Goal: Navigation & Orientation: Find specific page/section

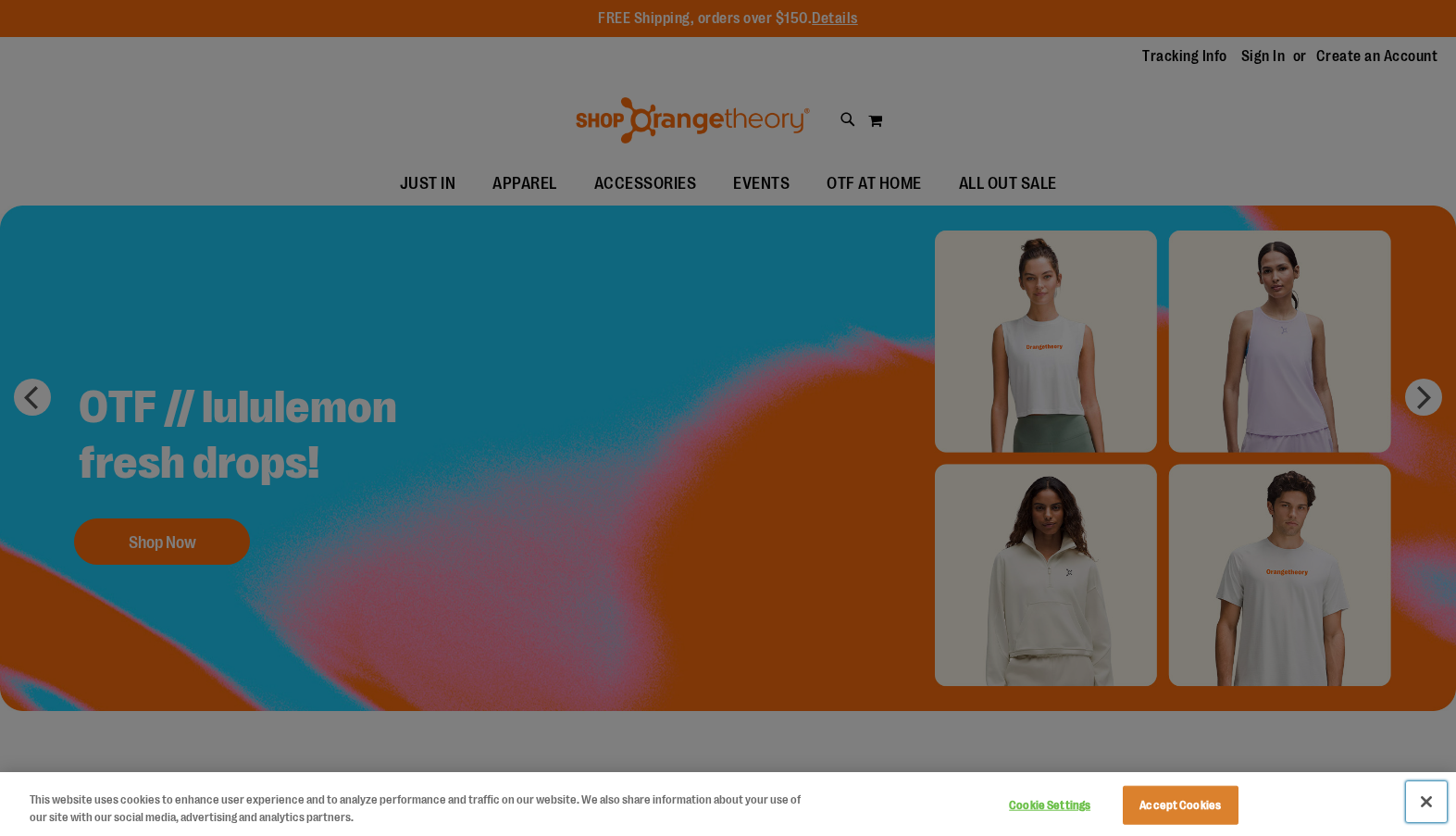
click at [1424, 799] on button "Close" at bounding box center [1425, 801] width 40 height 40
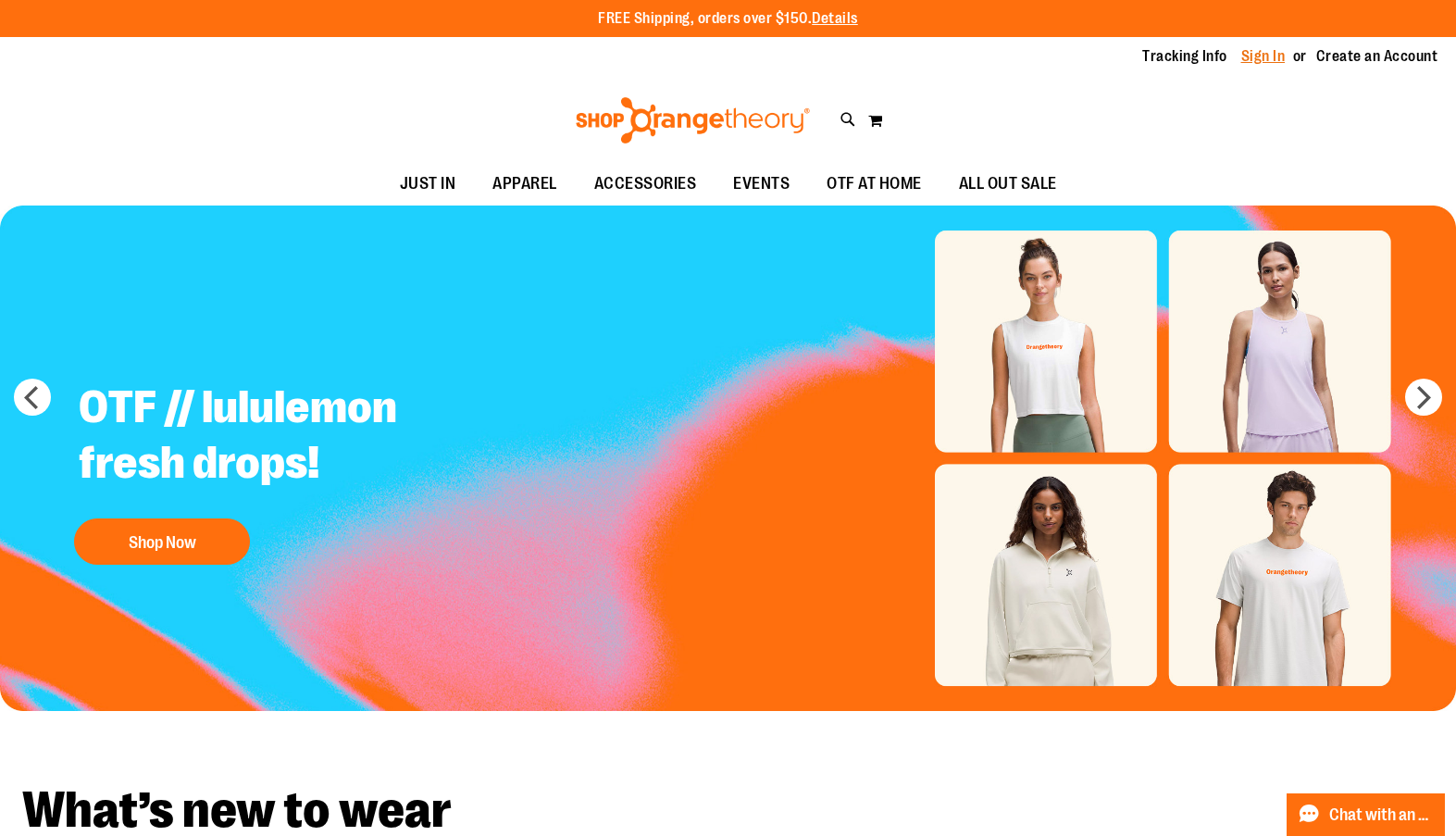
click at [1254, 59] on link "Sign In" at bounding box center [1263, 56] width 44 height 21
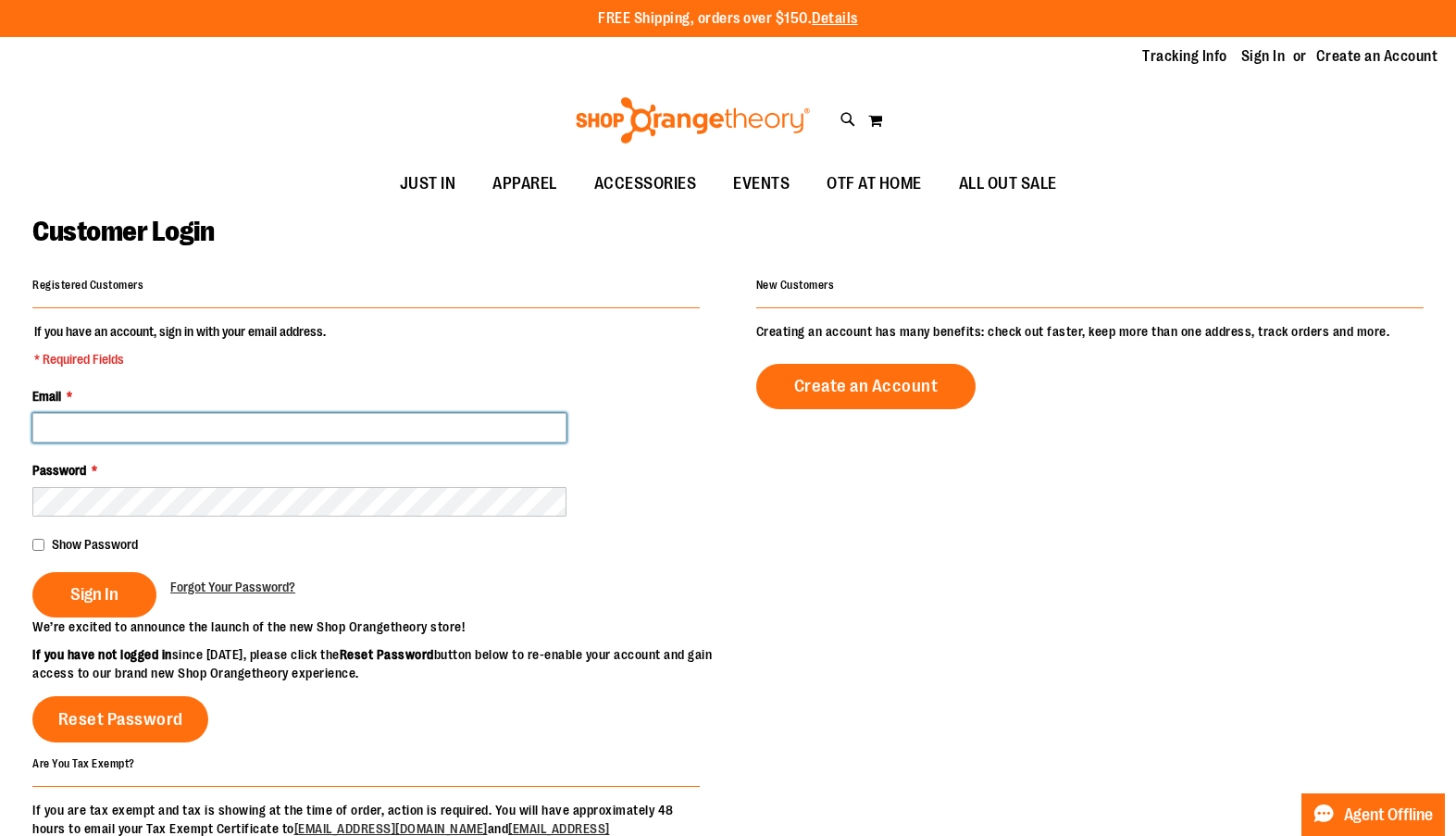
click at [224, 422] on input "Email *" at bounding box center [299, 427] width 534 height 30
type input "**********"
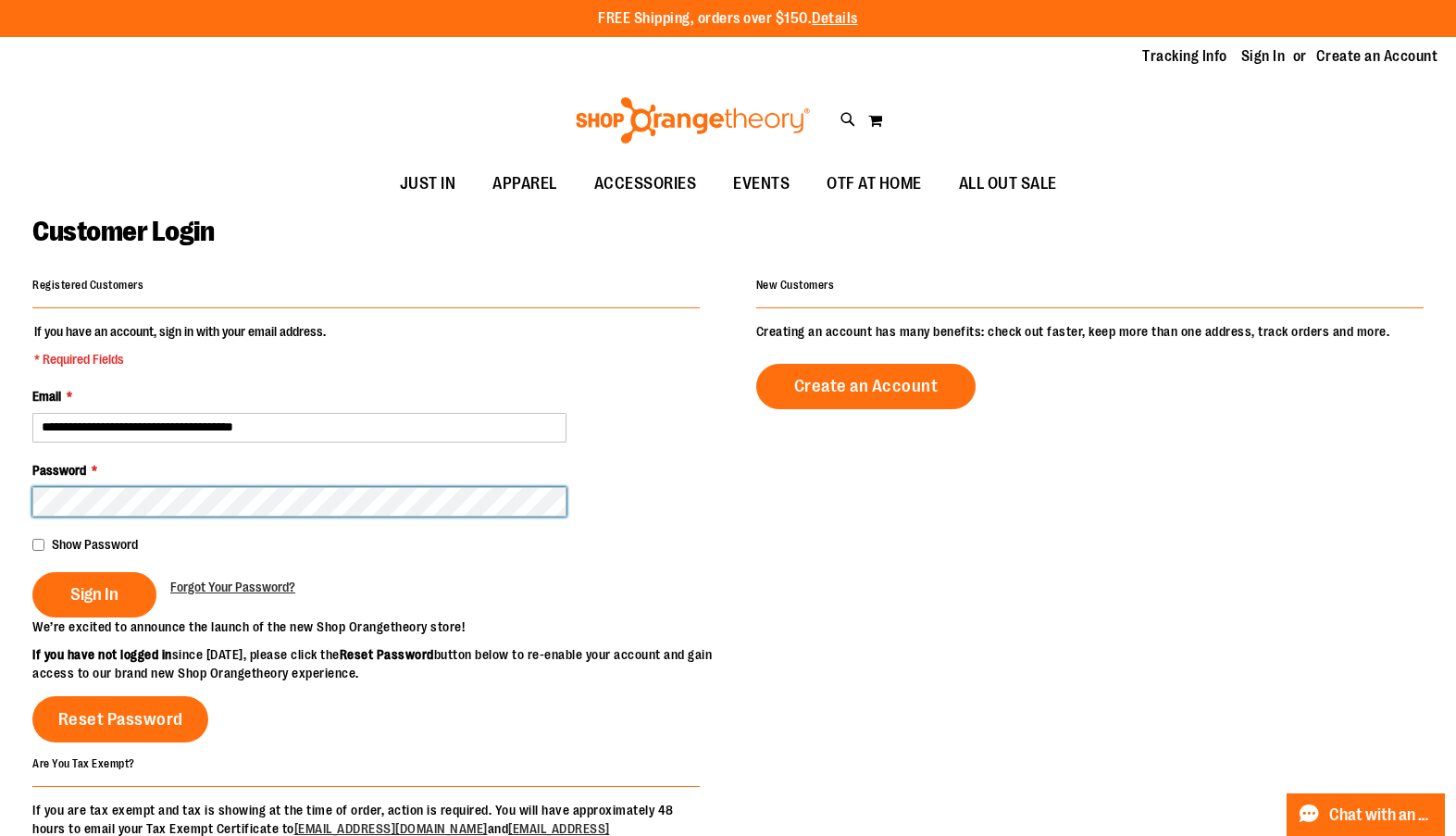
click at [33, 572] on button "Sign In" at bounding box center [95, 595] width 124 height 45
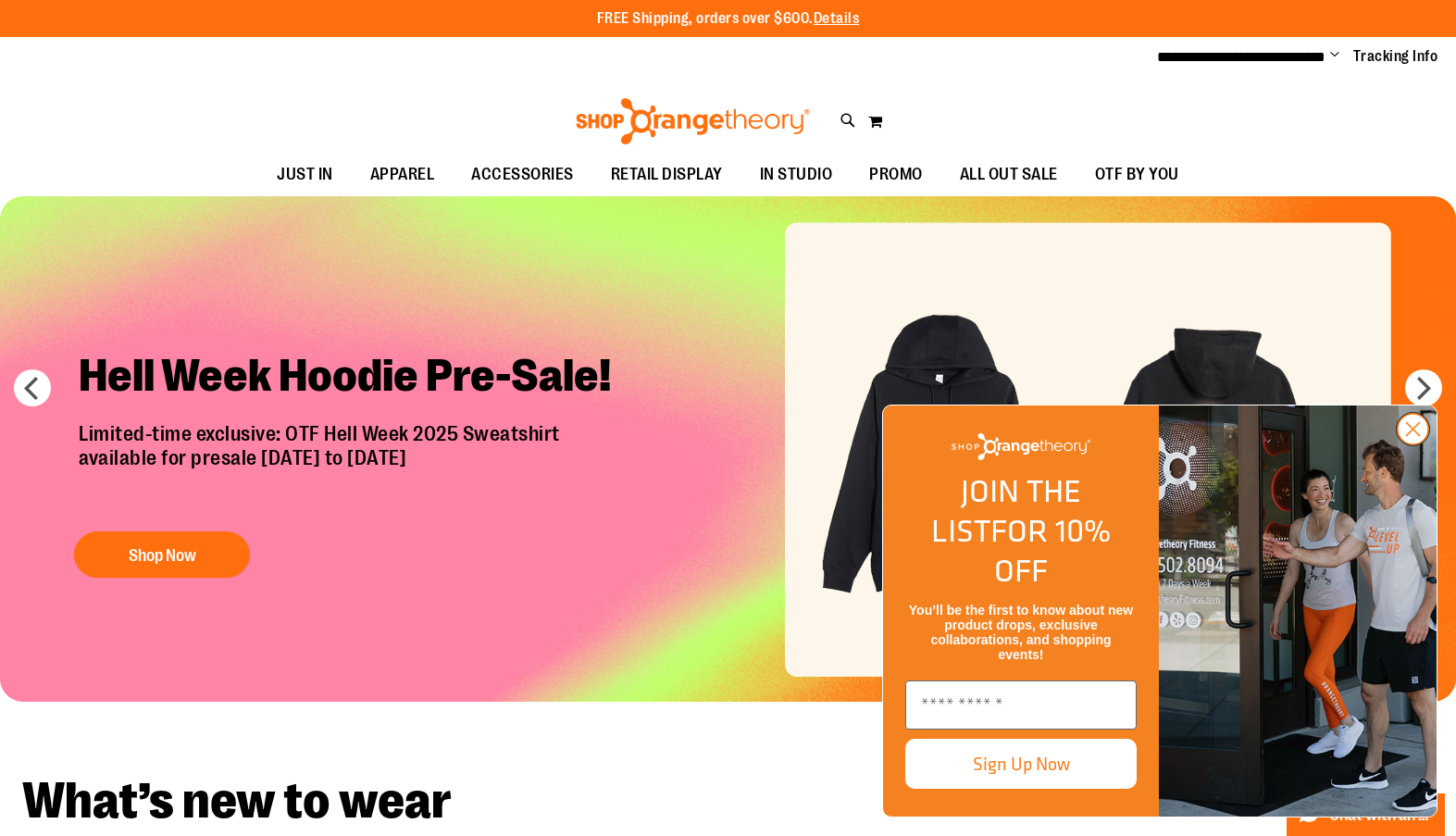
click at [1414, 436] on icon "Close dialog" at bounding box center [1413, 428] width 13 height 13
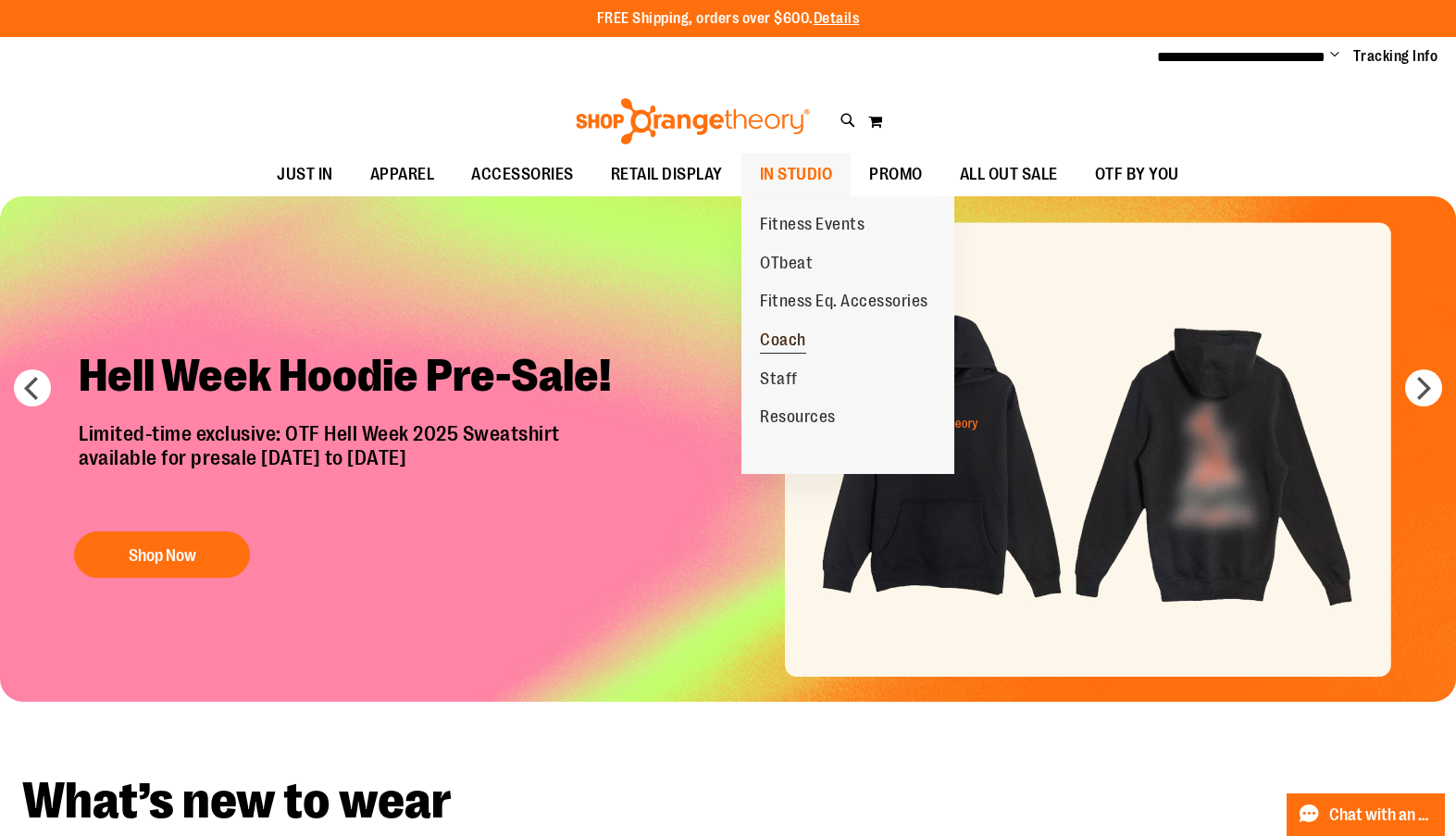
click at [776, 335] on span "Coach" at bounding box center [782, 341] width 46 height 23
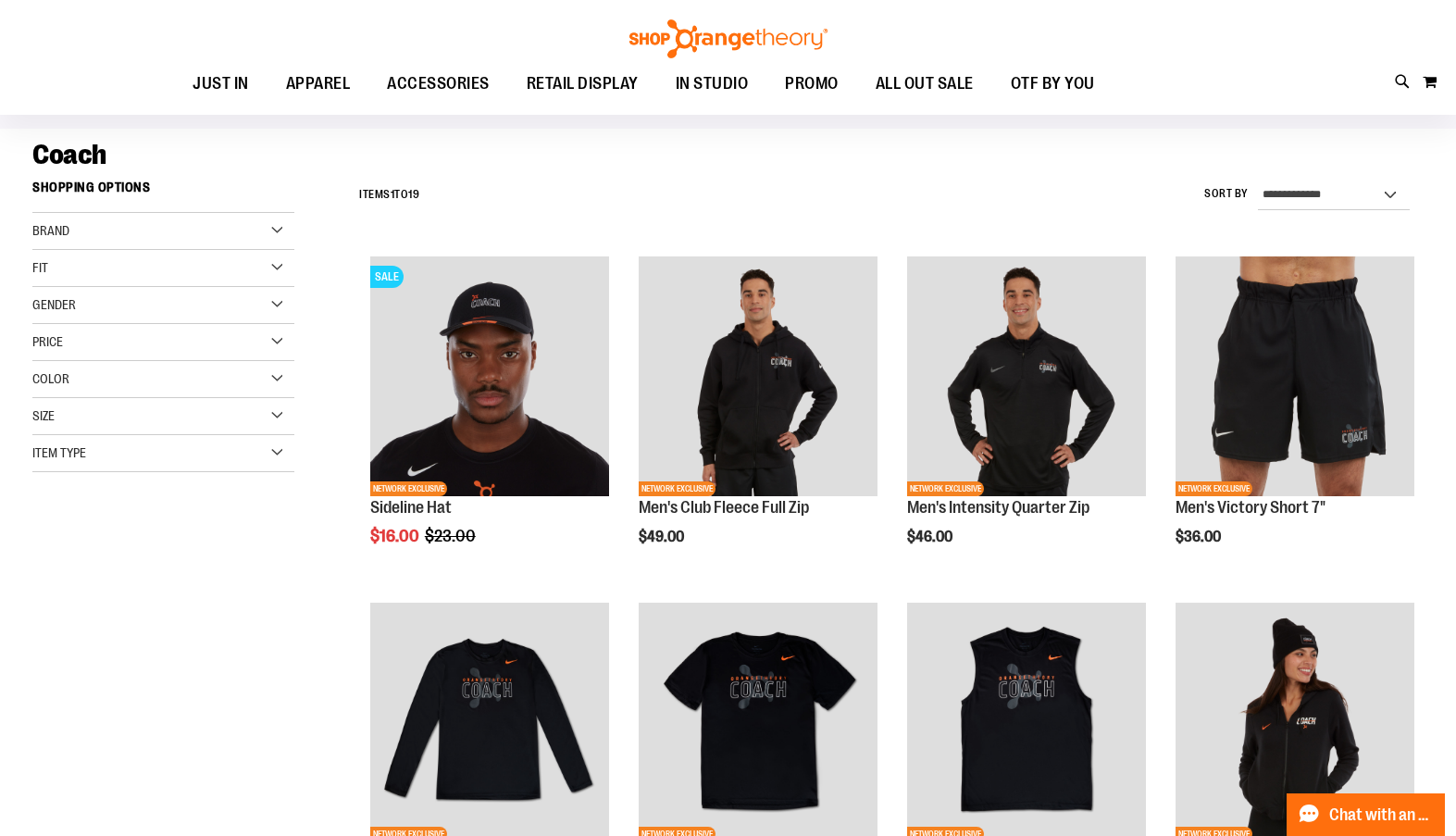
scroll to position [184, 0]
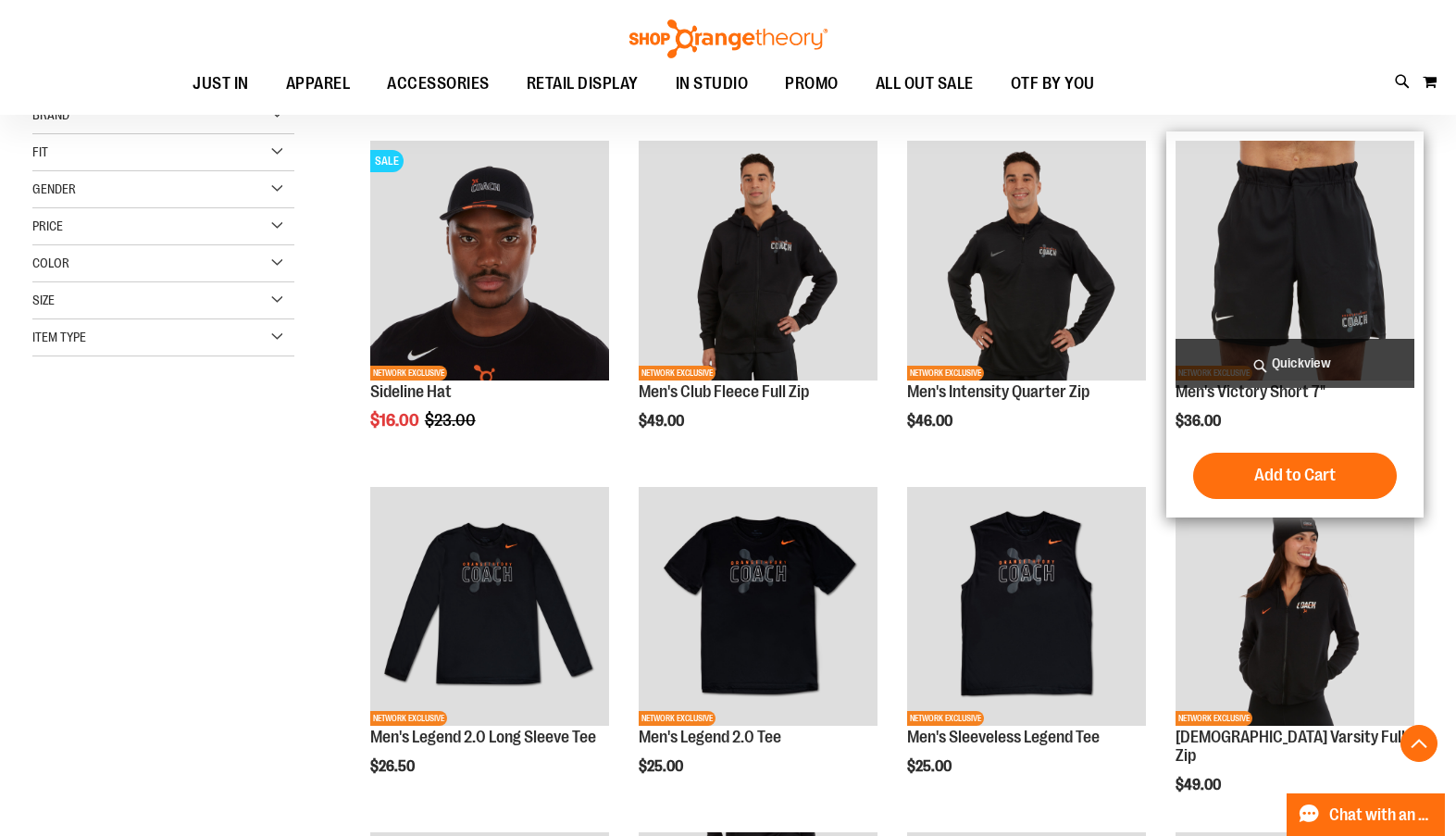
scroll to position [92, 0]
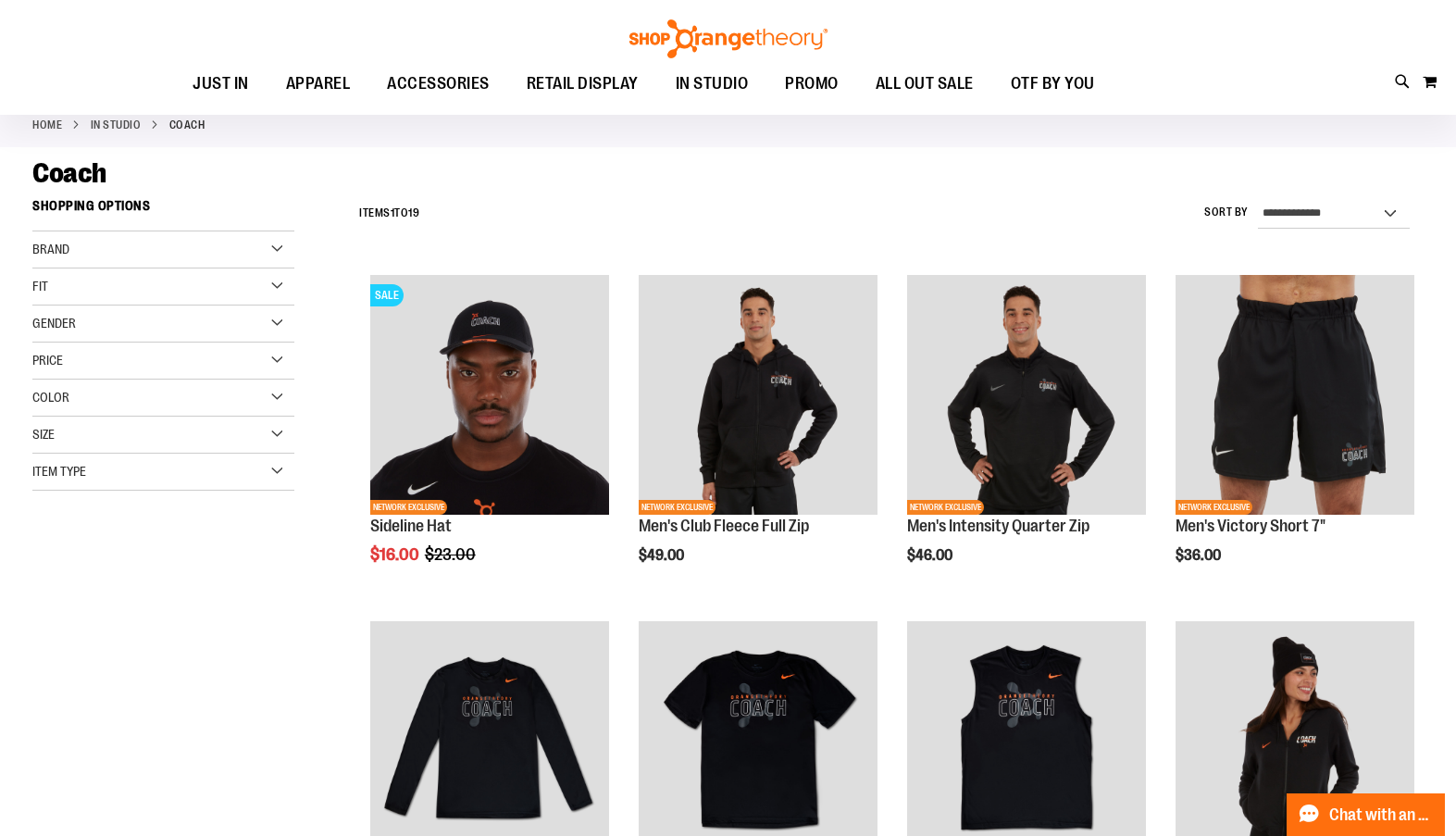
click at [176, 315] on div "Gender" at bounding box center [164, 324] width 262 height 37
click at [92, 366] on span "8 items" at bounding box center [90, 361] width 26 height 20
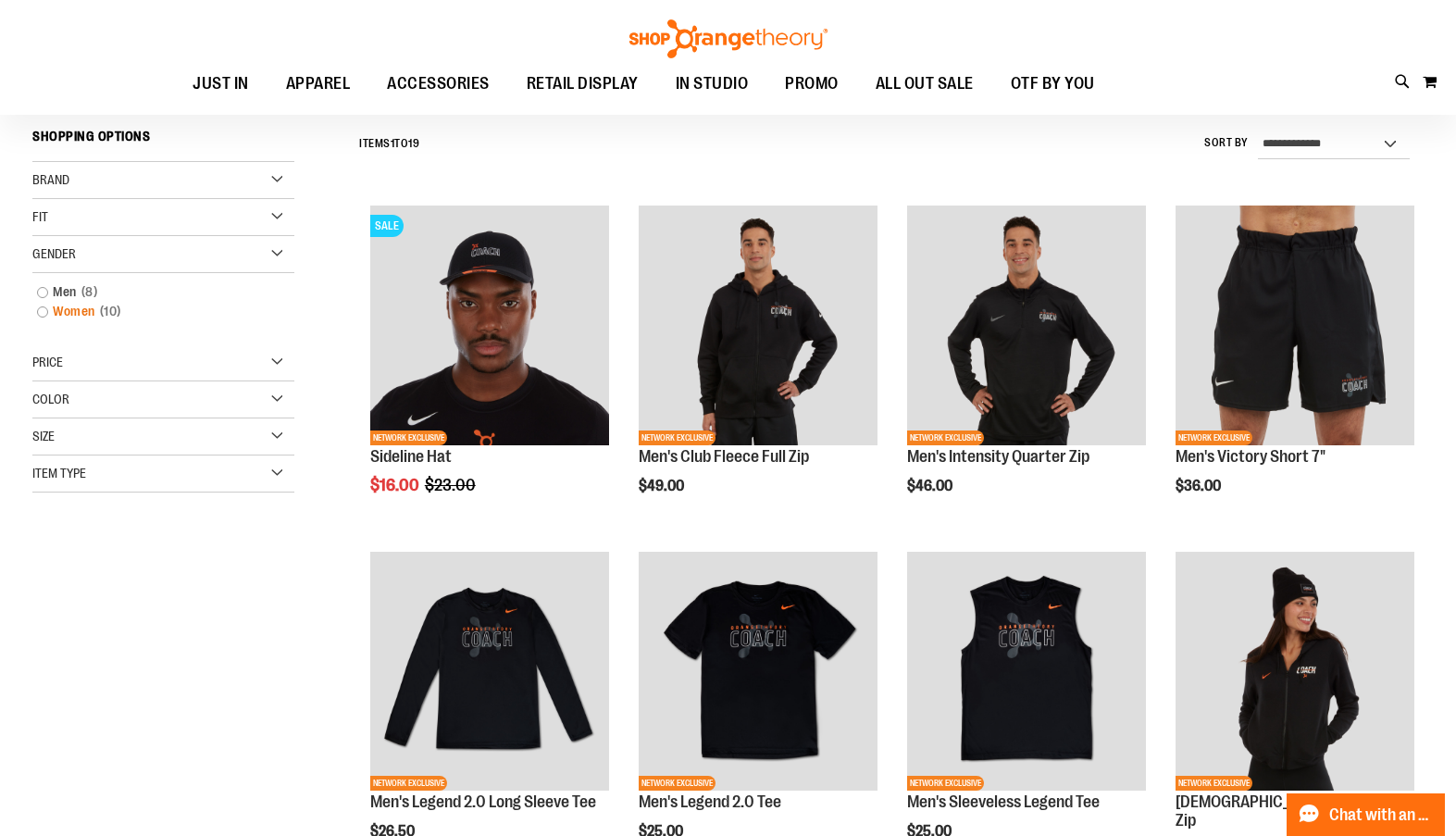
scroll to position [167, 0]
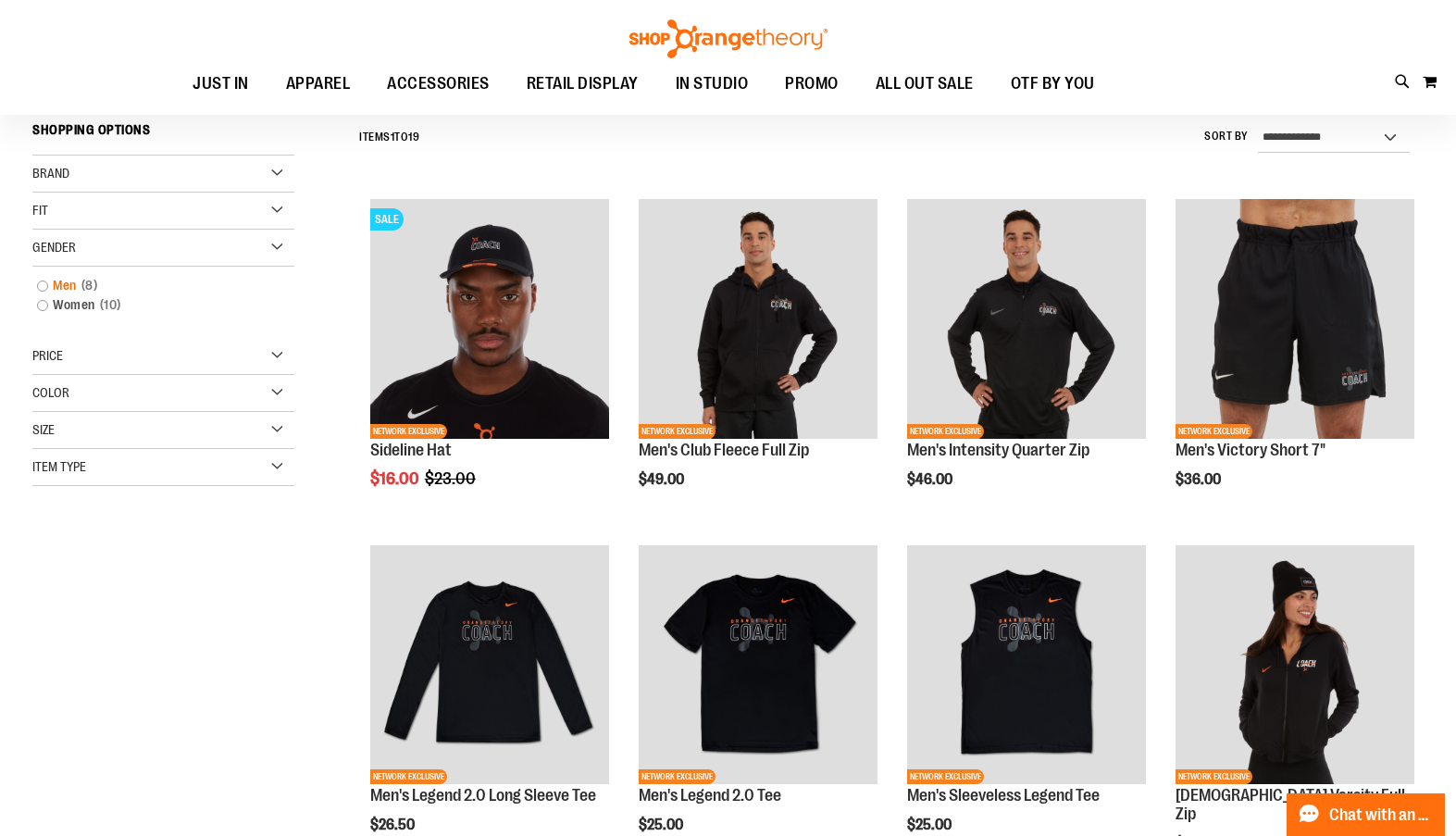
click at [71, 288] on link "Men 8 items" at bounding box center [154, 286] width 252 height 20
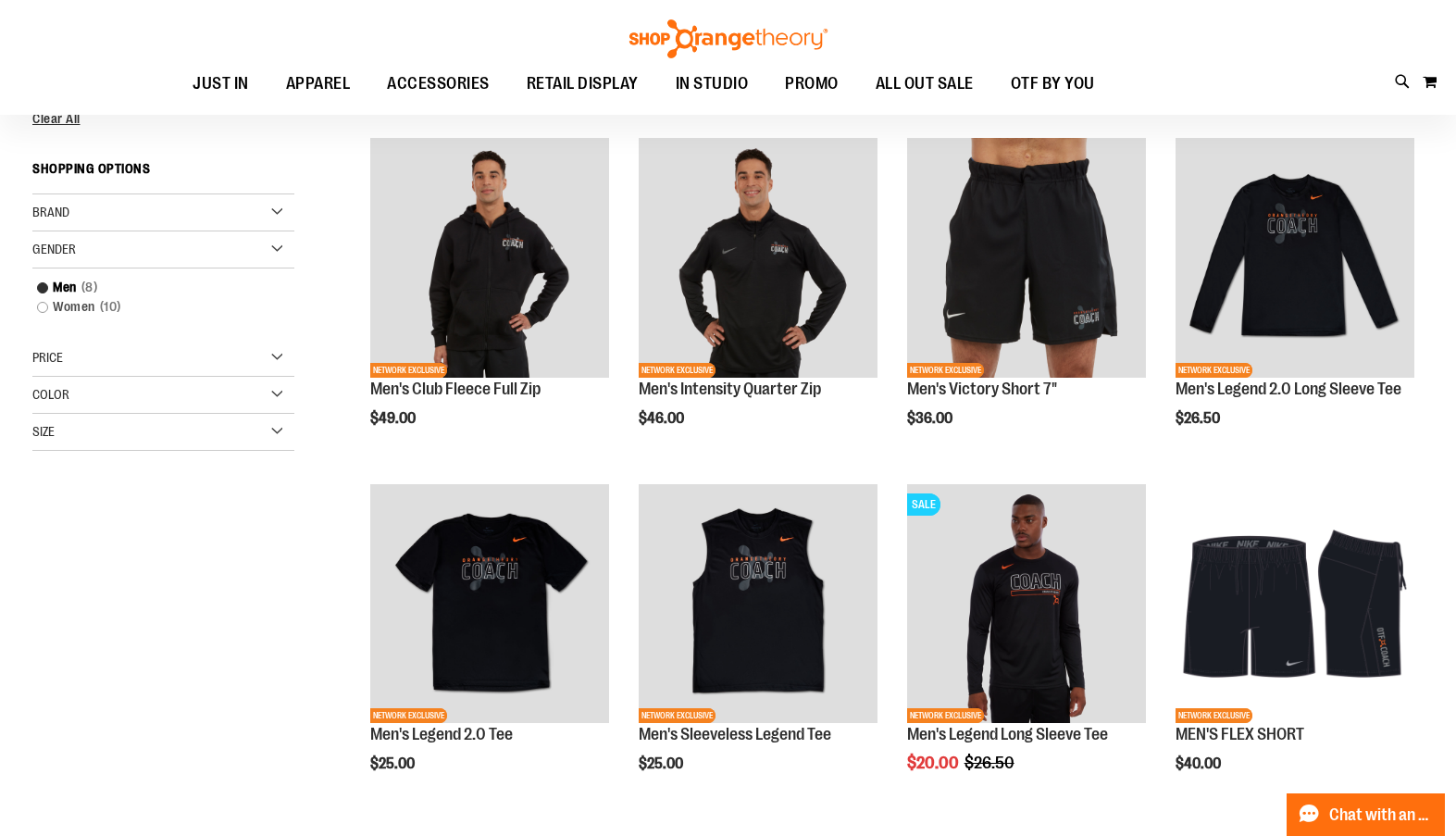
scroll to position [260, 0]
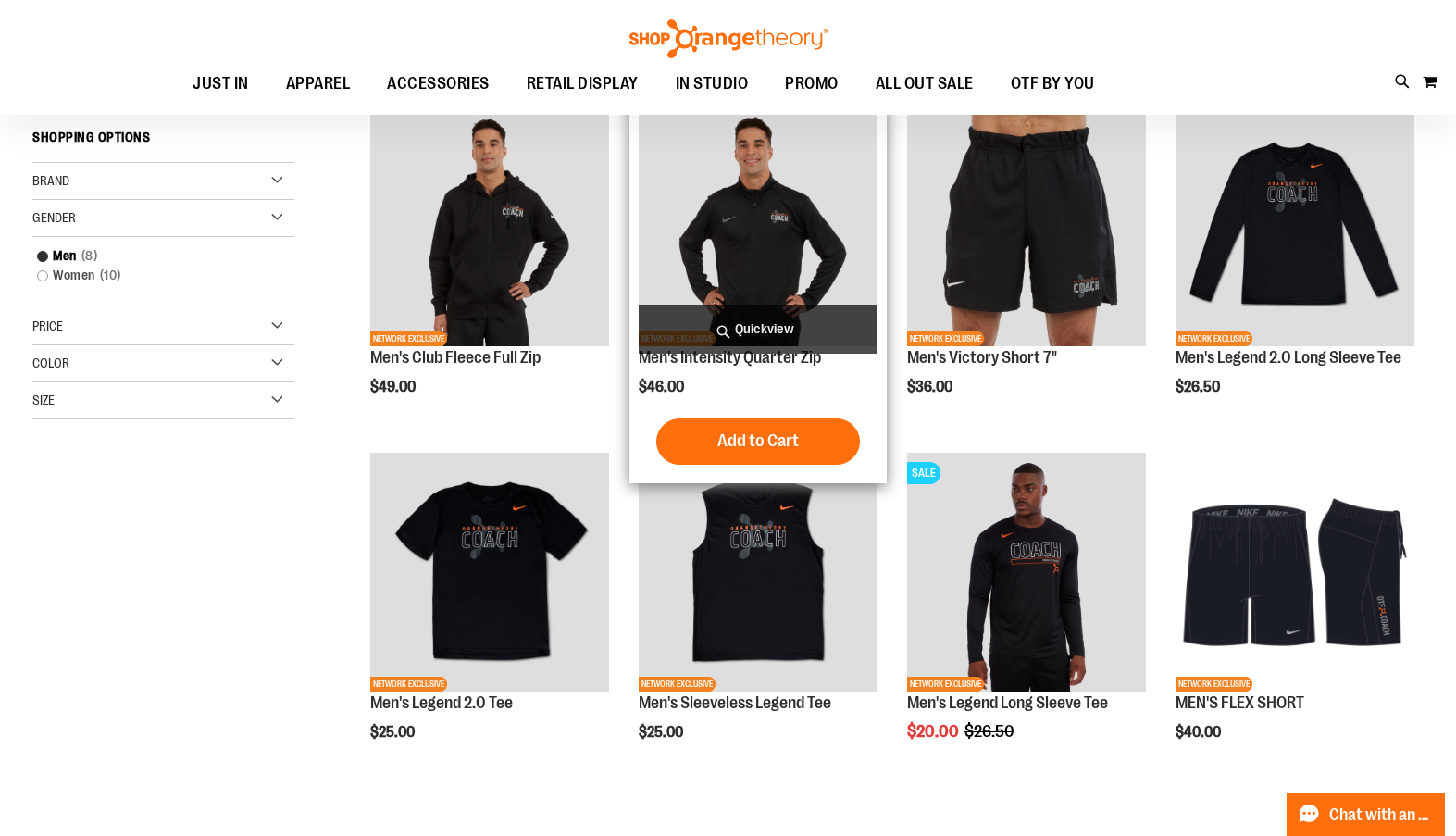
click at [760, 232] on img "product" at bounding box center [758, 225] width 238 height 238
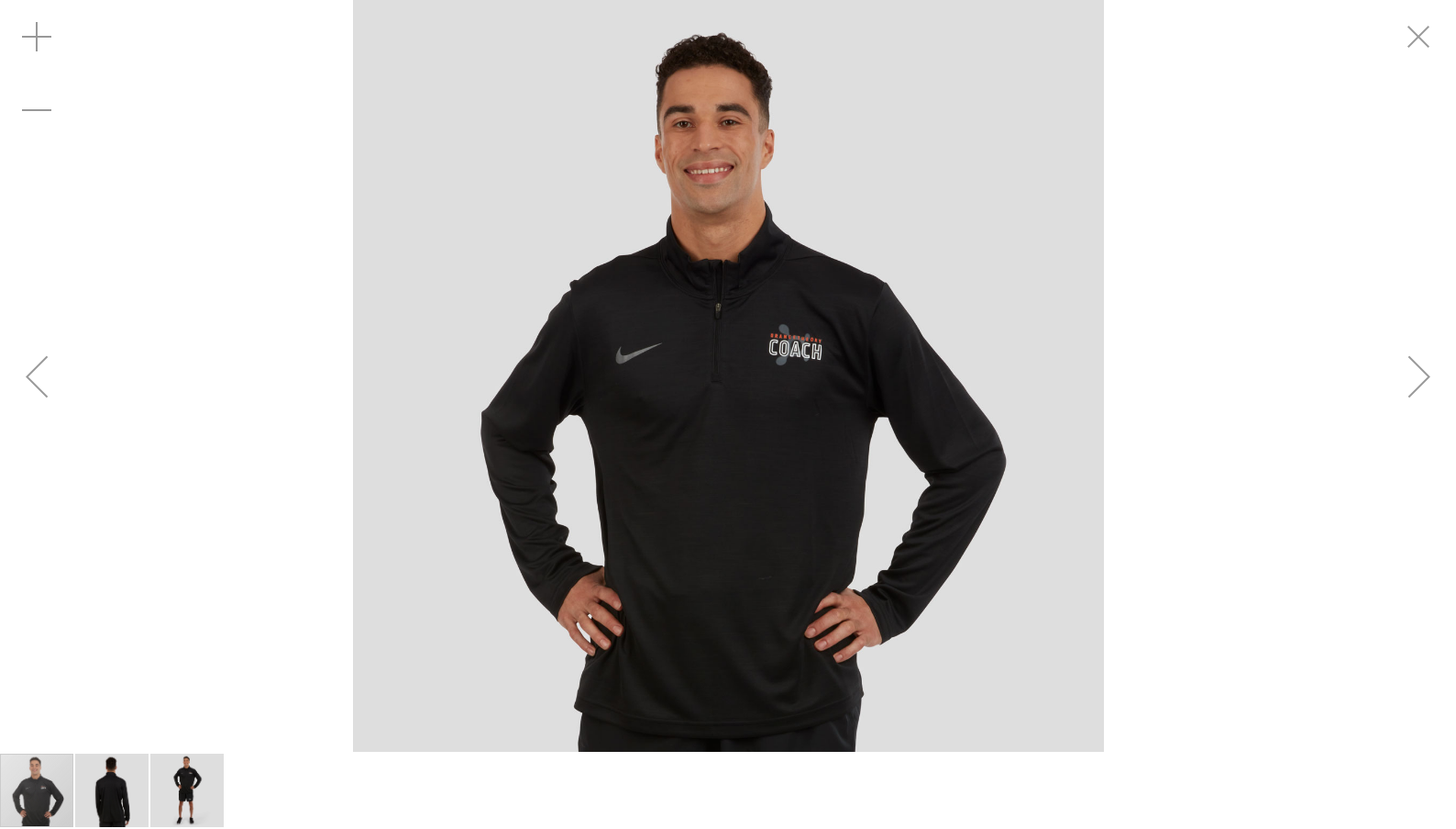
click at [1411, 389] on div "Next" at bounding box center [1419, 376] width 73 height 73
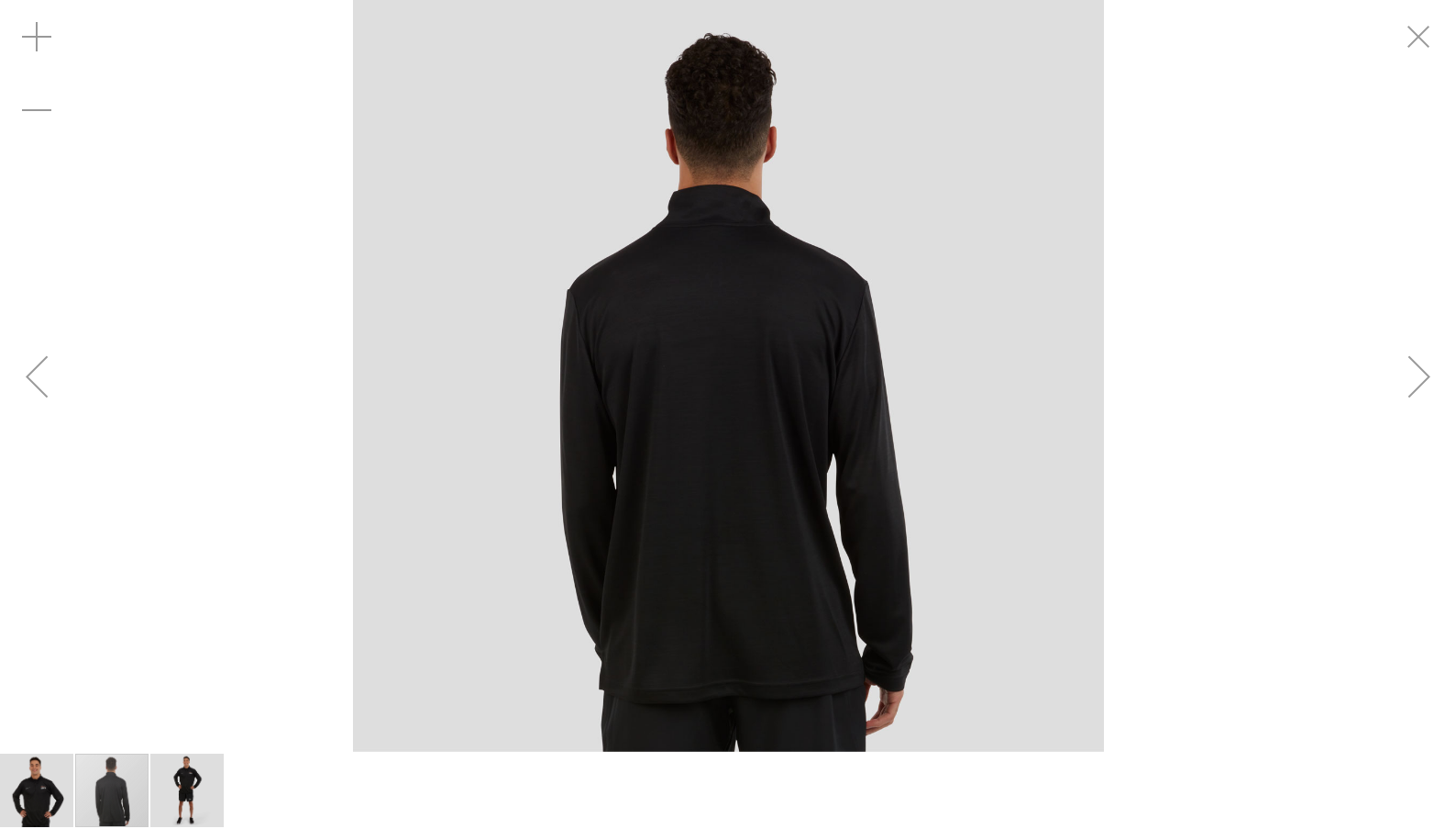
click at [1424, 392] on div "Next" at bounding box center [1419, 376] width 73 height 73
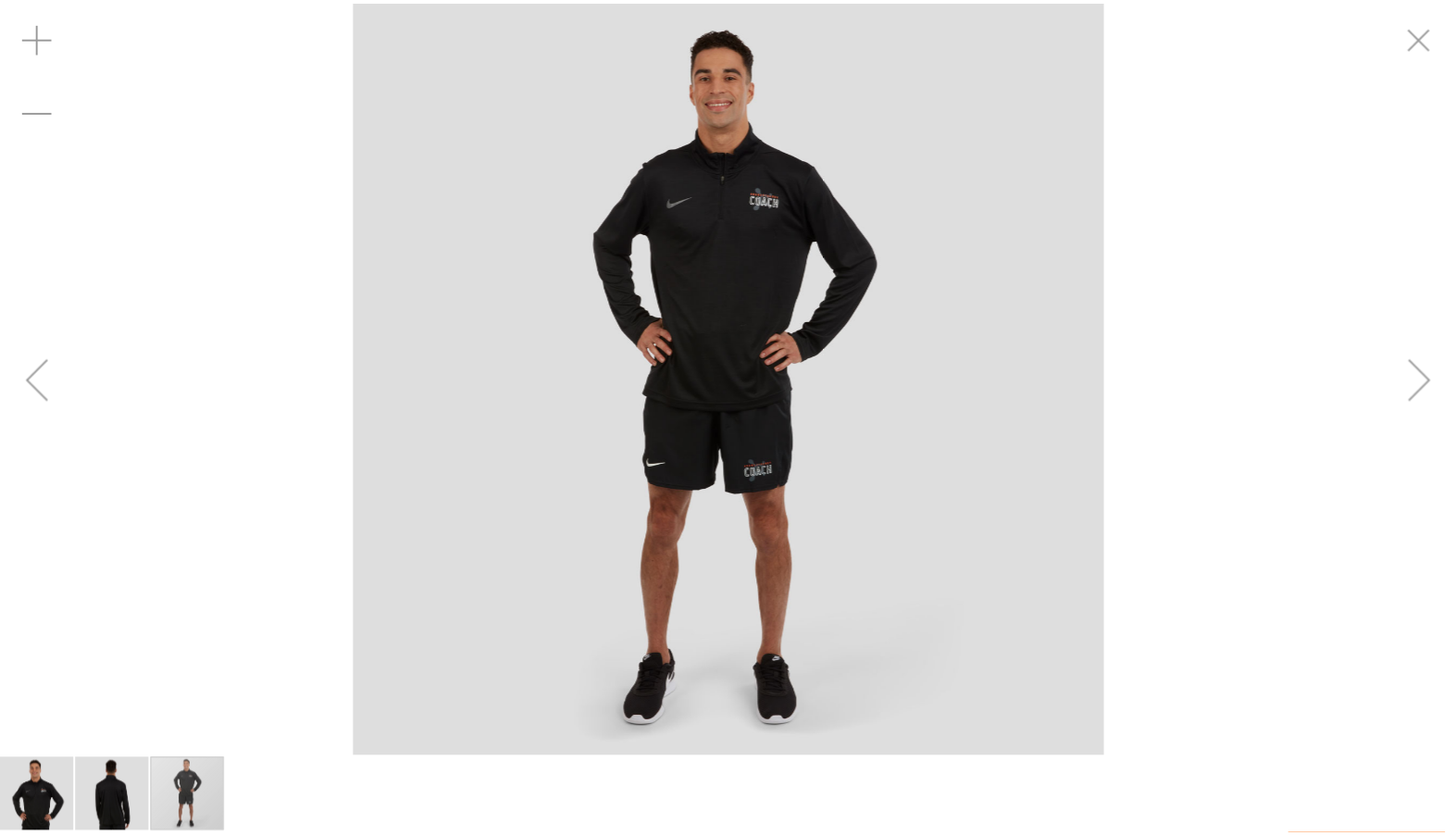
scroll to position [183, 0]
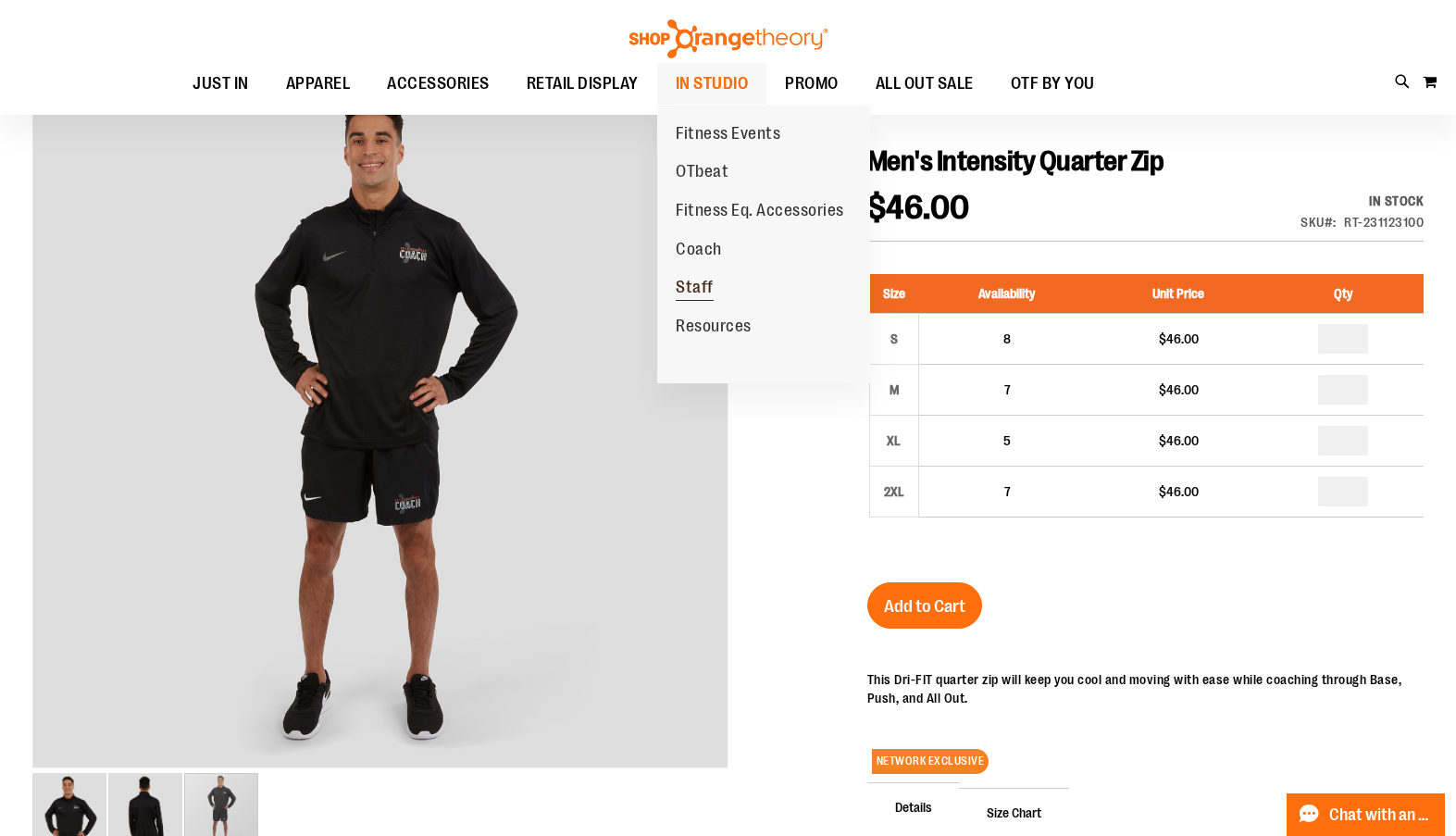
drag, startPoint x: 715, startPoint y: 286, endPoint x: 706, endPoint y: 284, distance: 9.2
click at [714, 286] on link "Staff" at bounding box center [695, 288] width 75 height 38
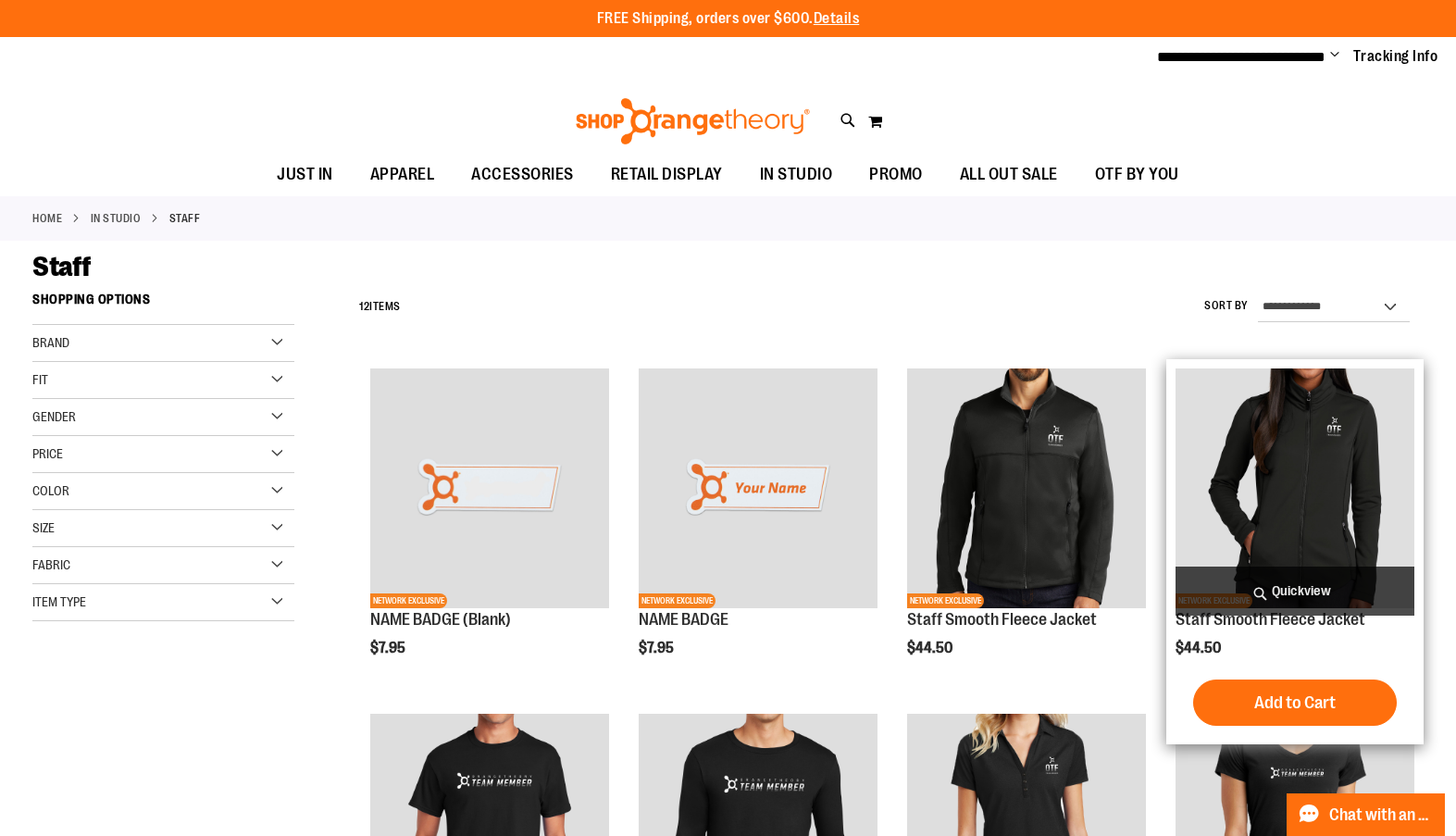
click at [1357, 482] on img "product" at bounding box center [1294, 487] width 238 height 238
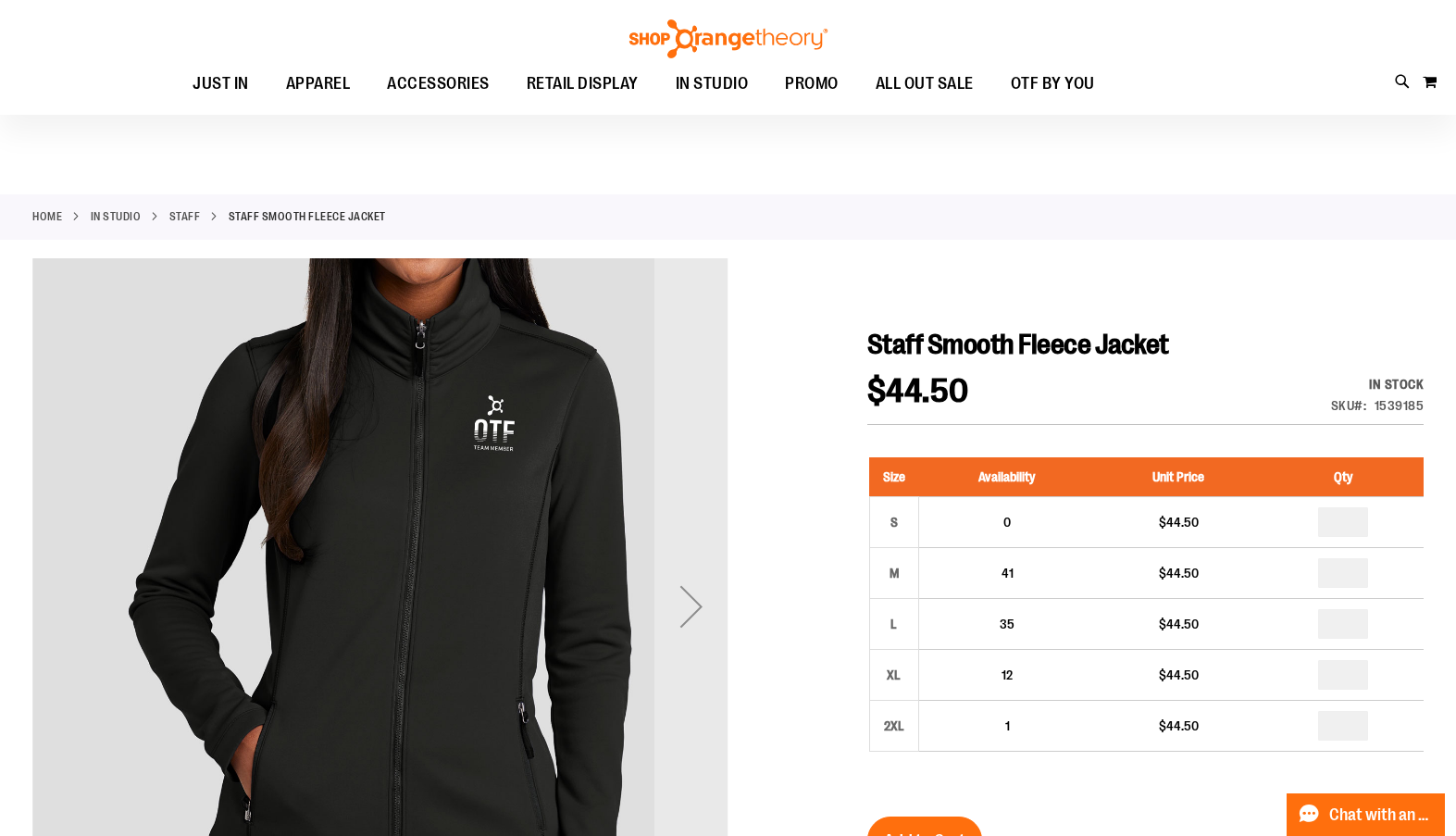
scroll to position [92, 0]
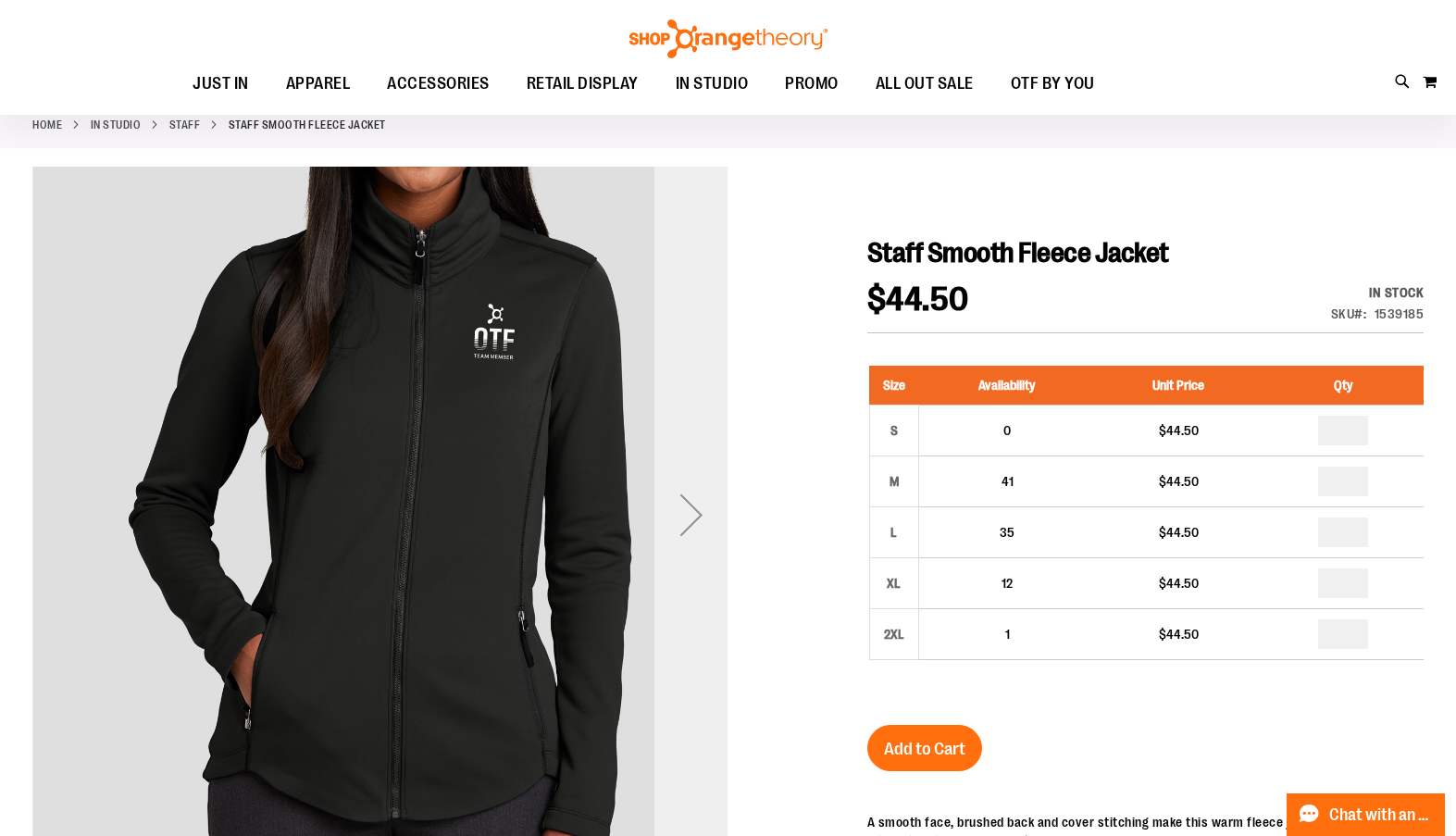
click at [687, 539] on div "Next" at bounding box center [691, 514] width 74 height 74
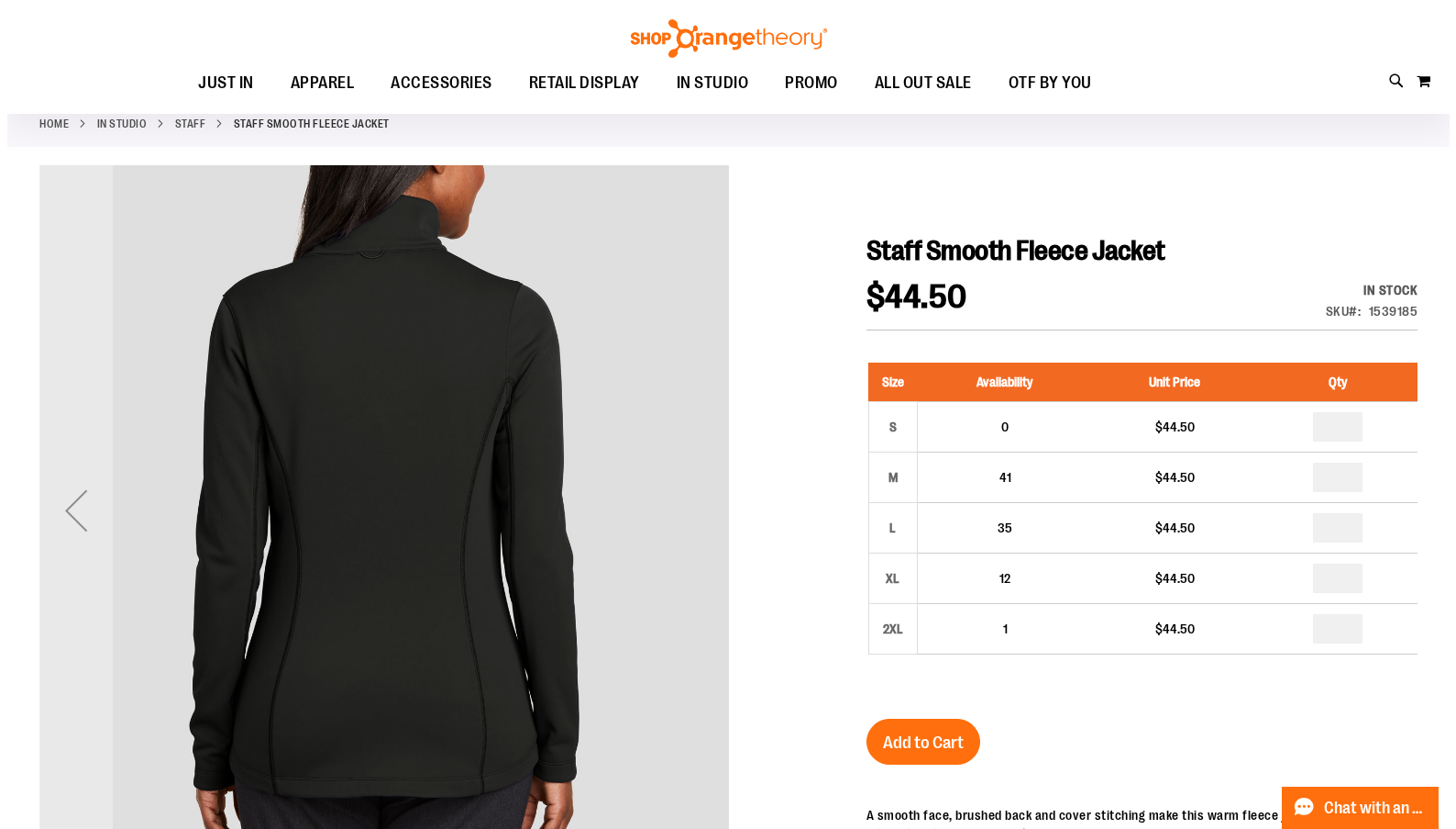
scroll to position [0, 0]
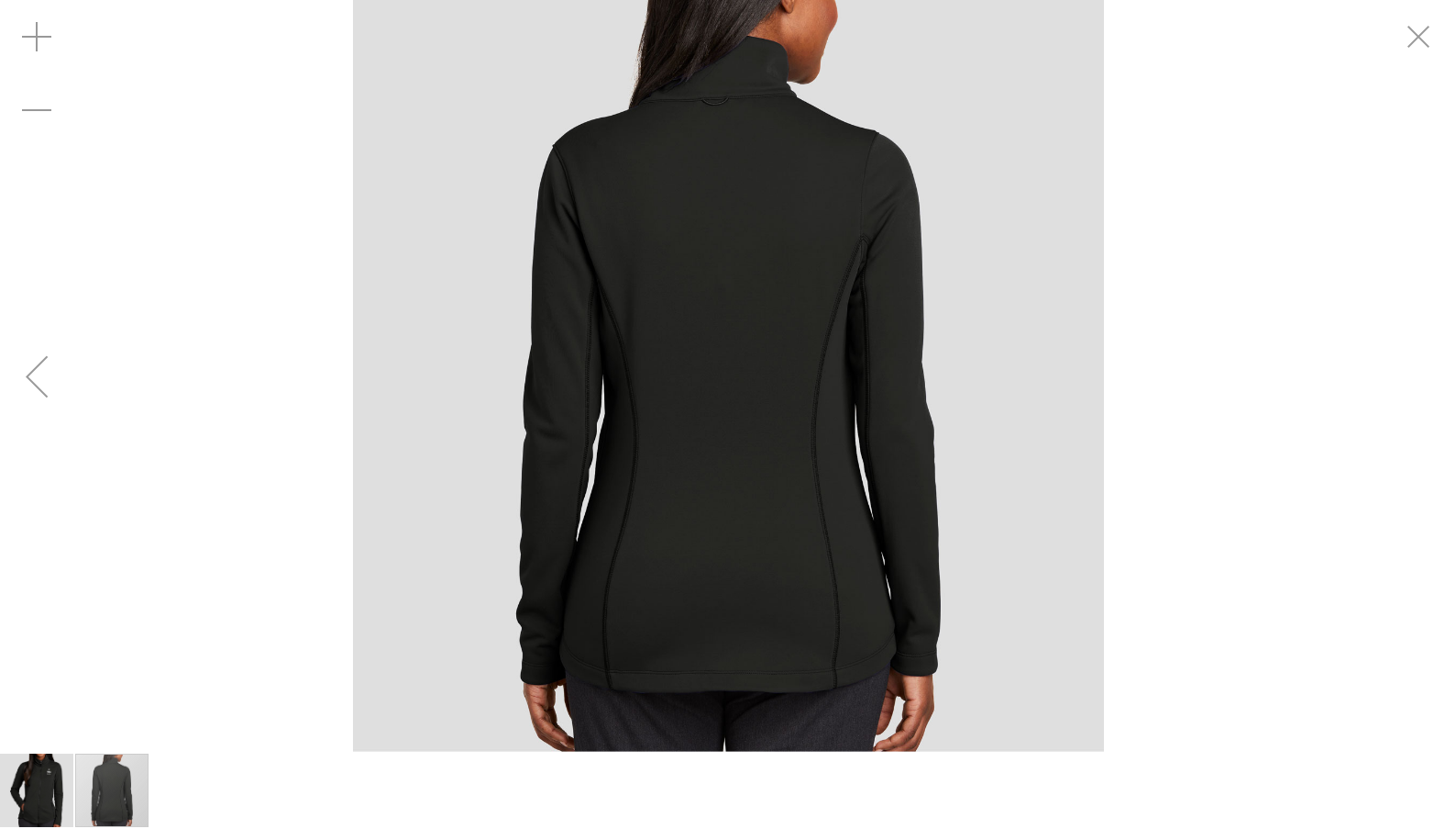
click at [36, 364] on div "Previous" at bounding box center [36, 376] width 73 height 73
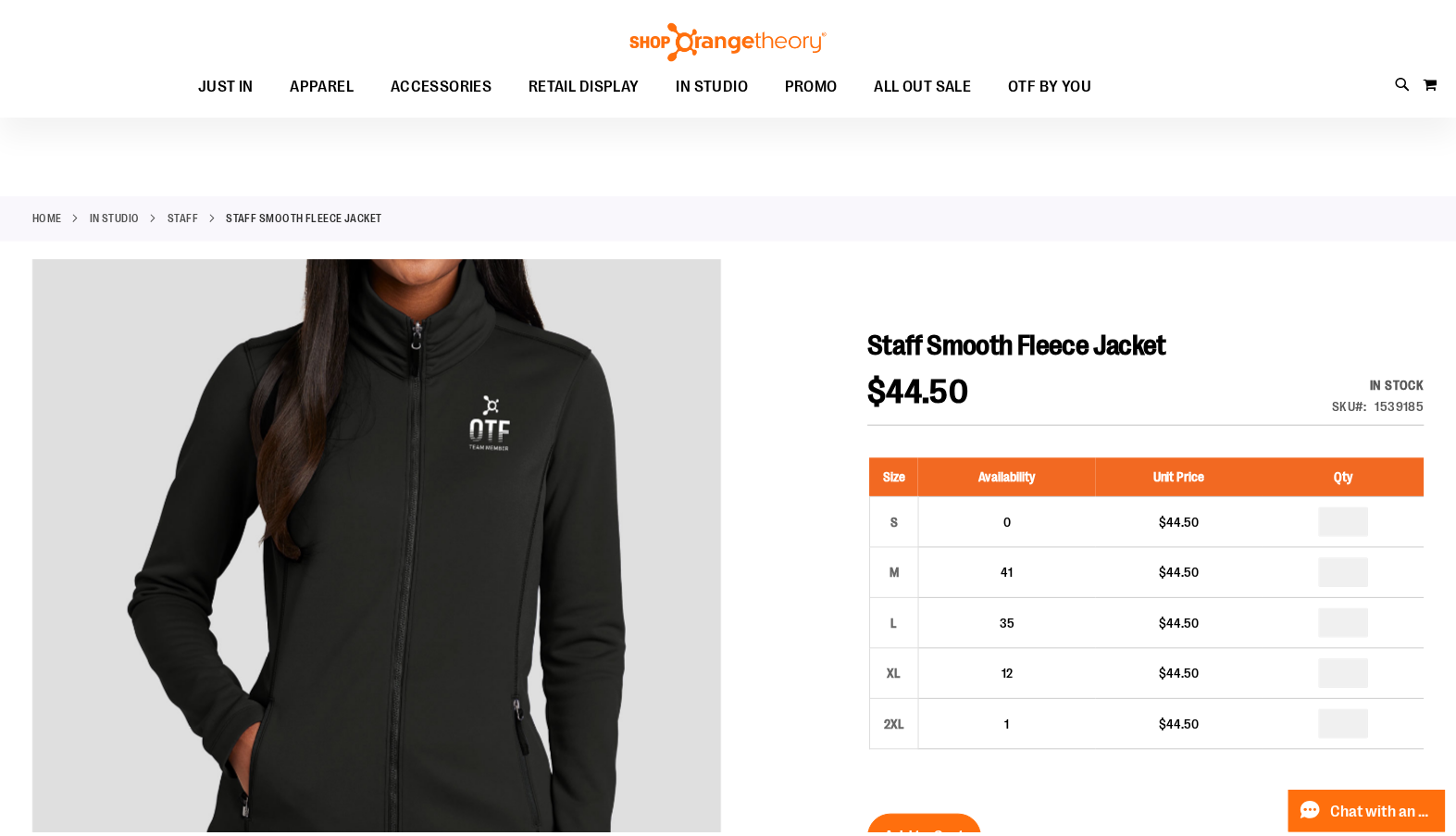
scroll to position [91, 0]
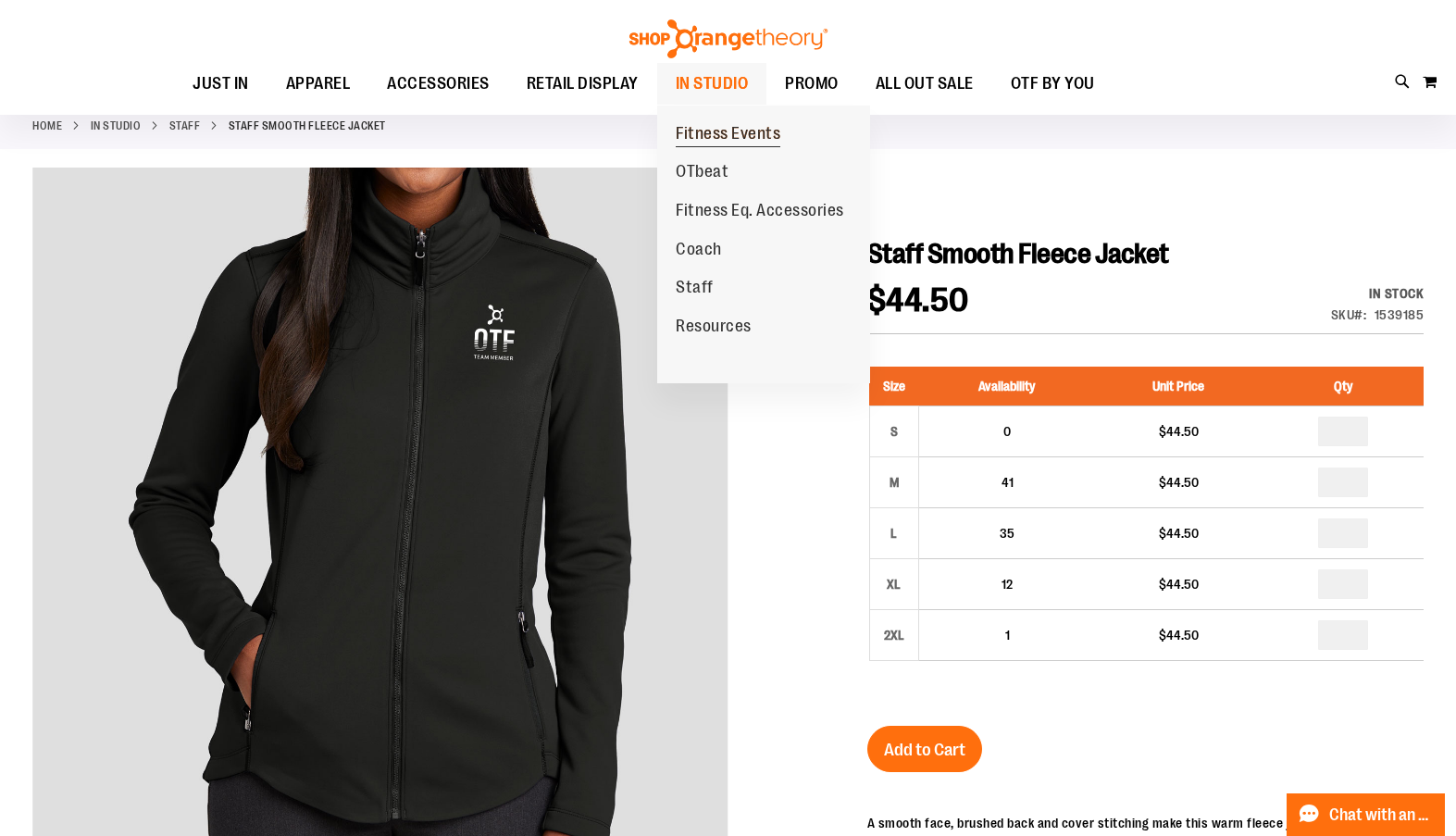
click at [721, 126] on span "Fitness Events" at bounding box center [728, 135] width 104 height 23
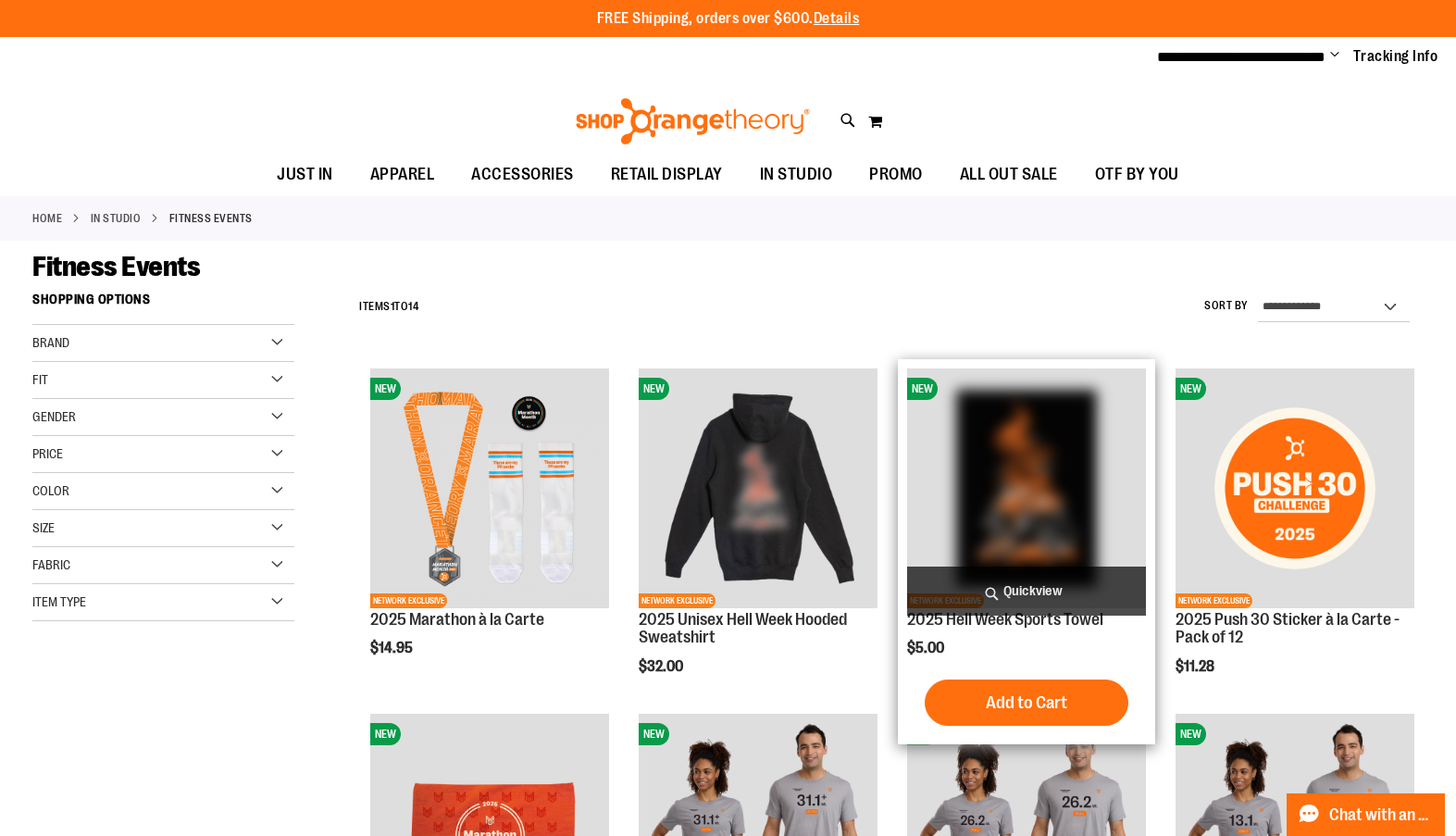
click at [1071, 479] on img "product" at bounding box center [1026, 487] width 238 height 238
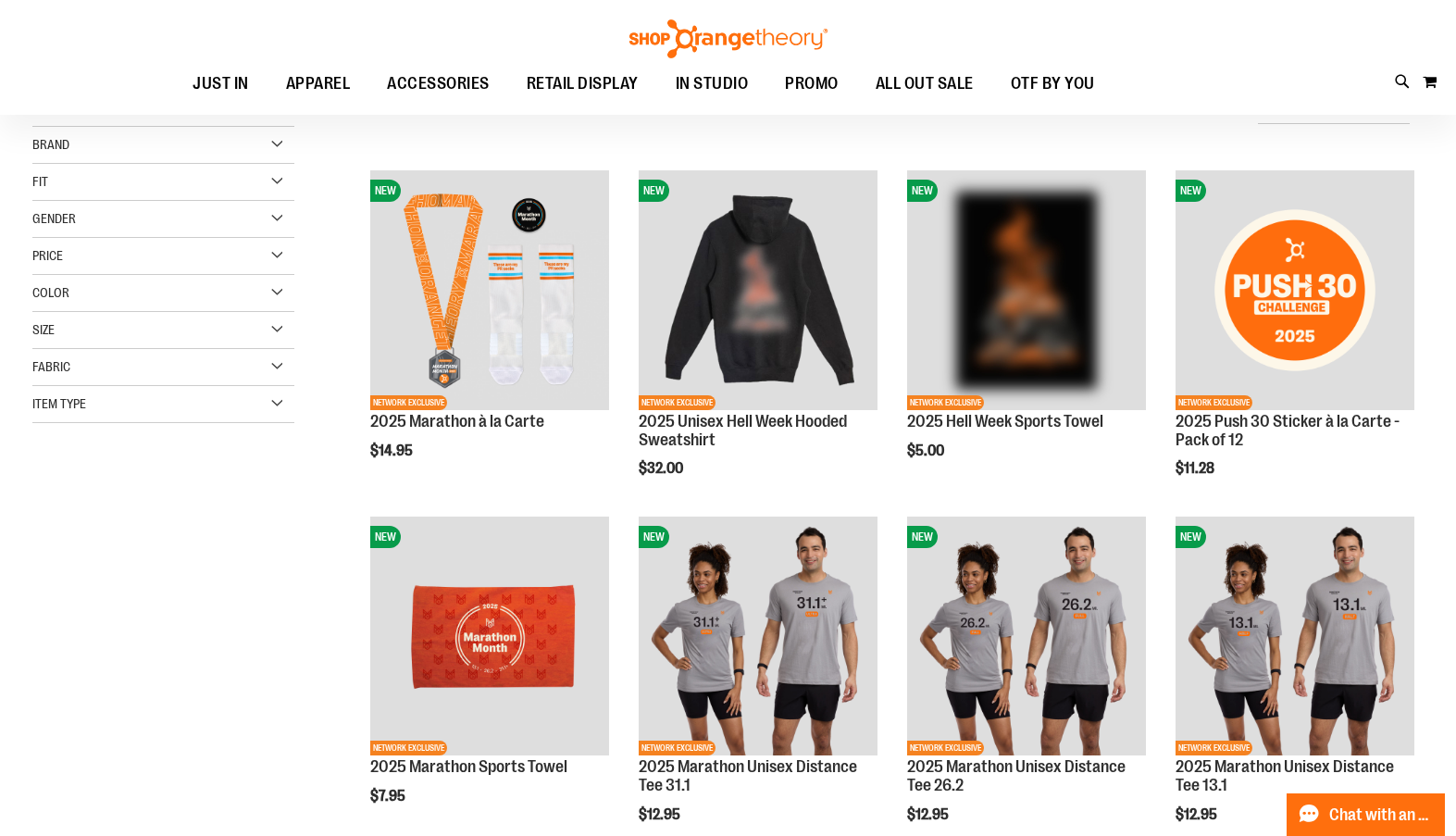
scroll to position [277, 0]
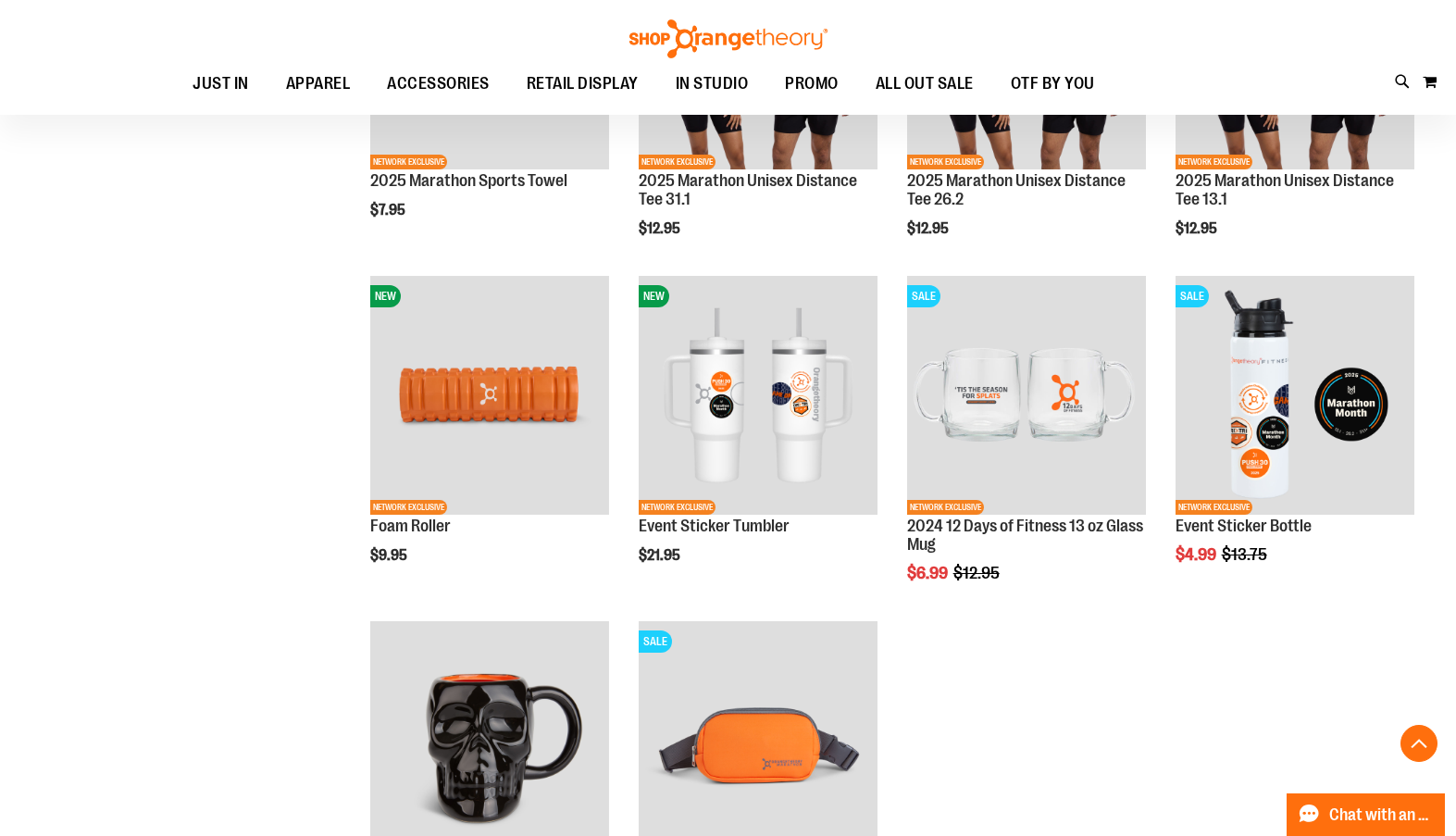
scroll to position [925, 0]
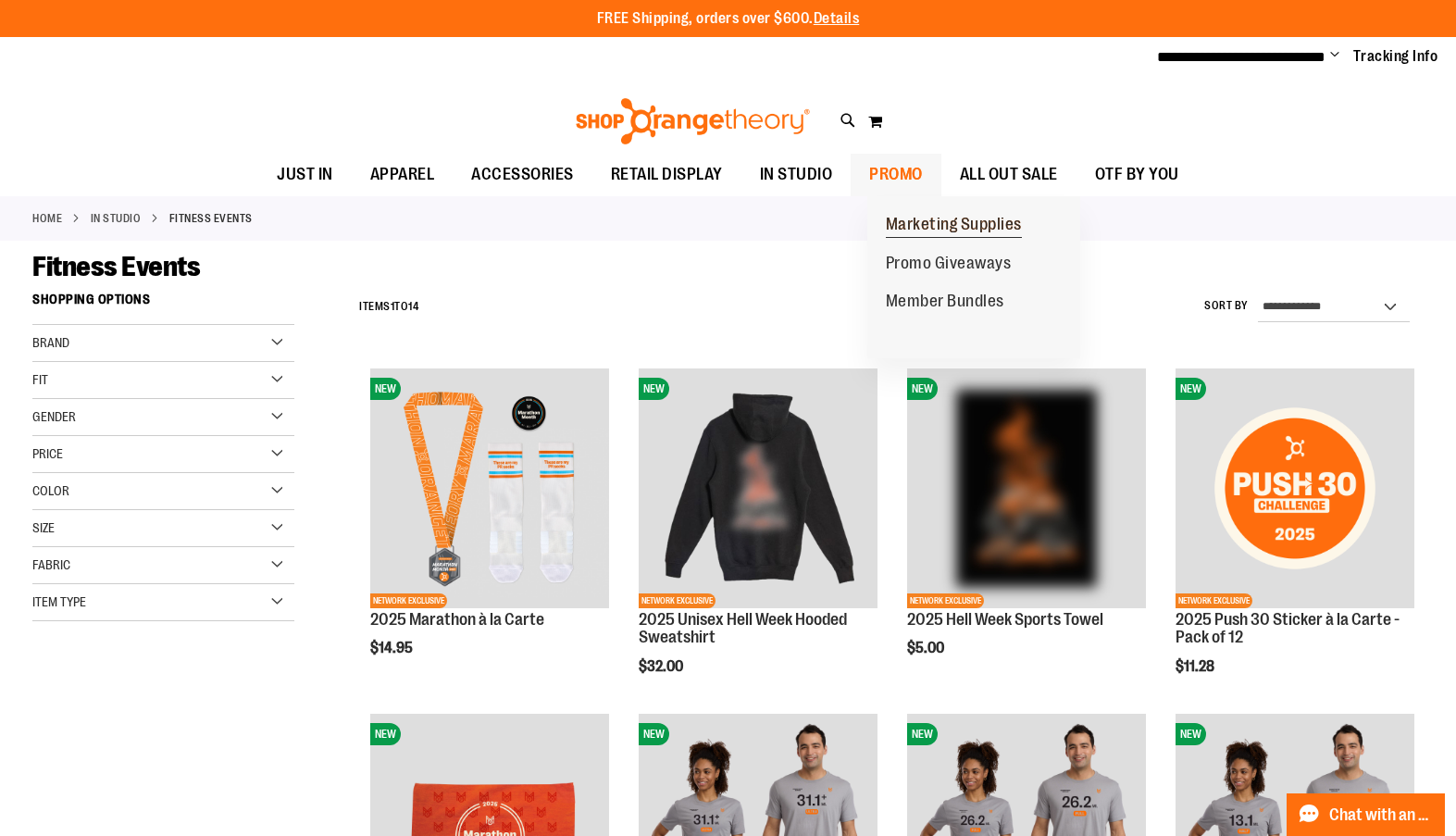
click at [913, 226] on span "Marketing Supplies" at bounding box center [954, 225] width 136 height 23
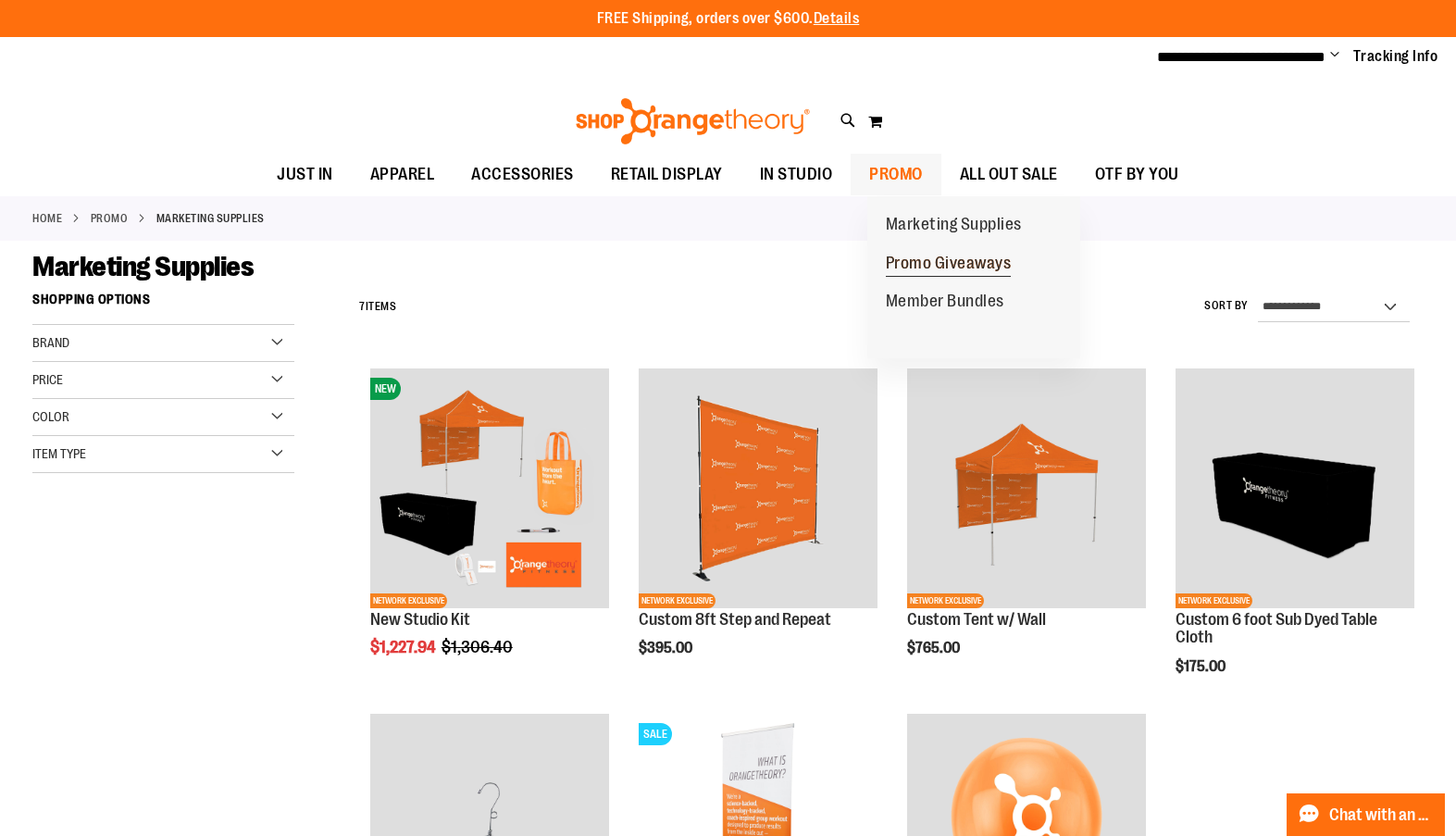
click at [920, 265] on span "Promo Giveaways" at bounding box center [949, 264] width 126 height 23
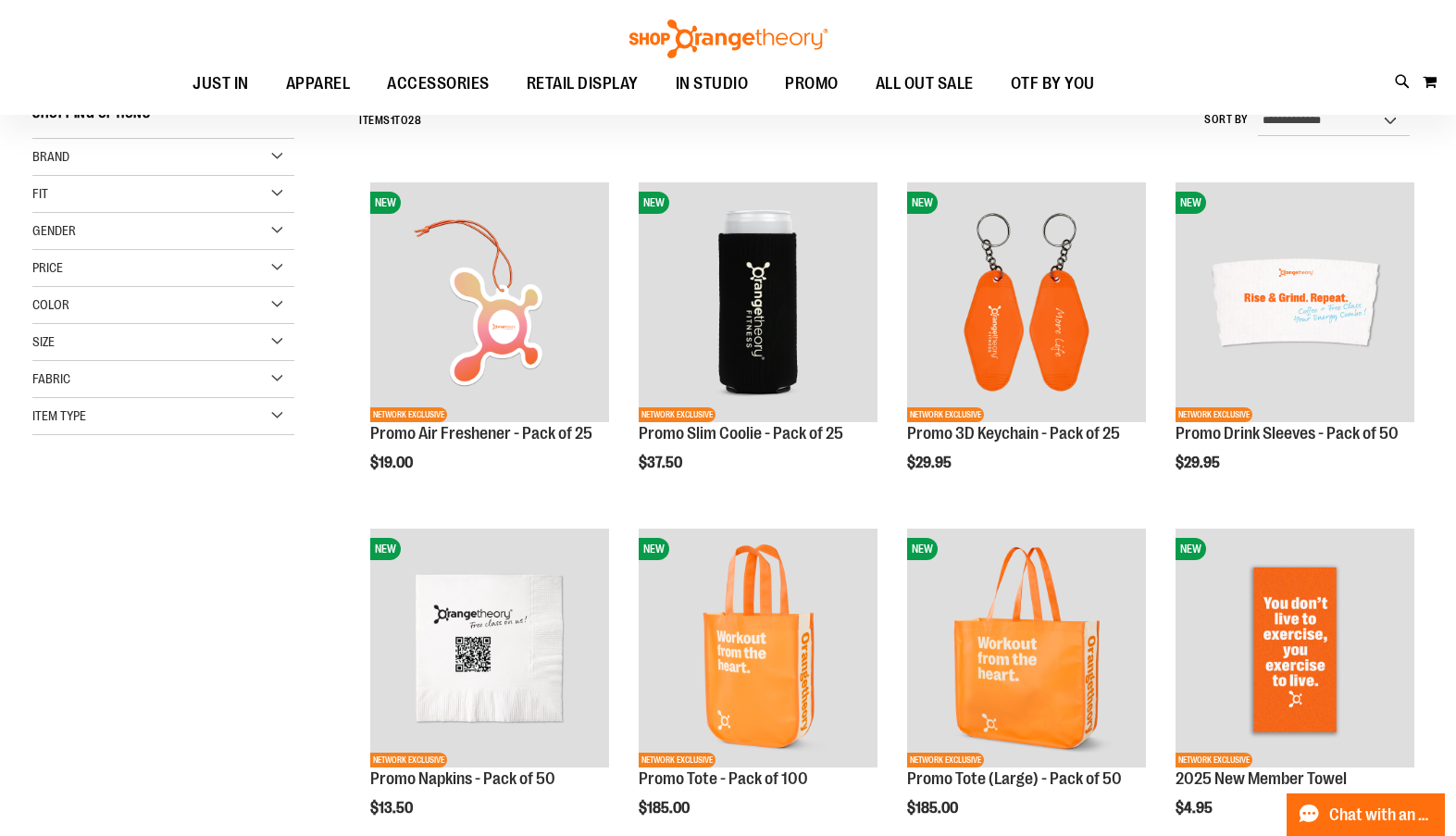
scroll to position [277, 0]
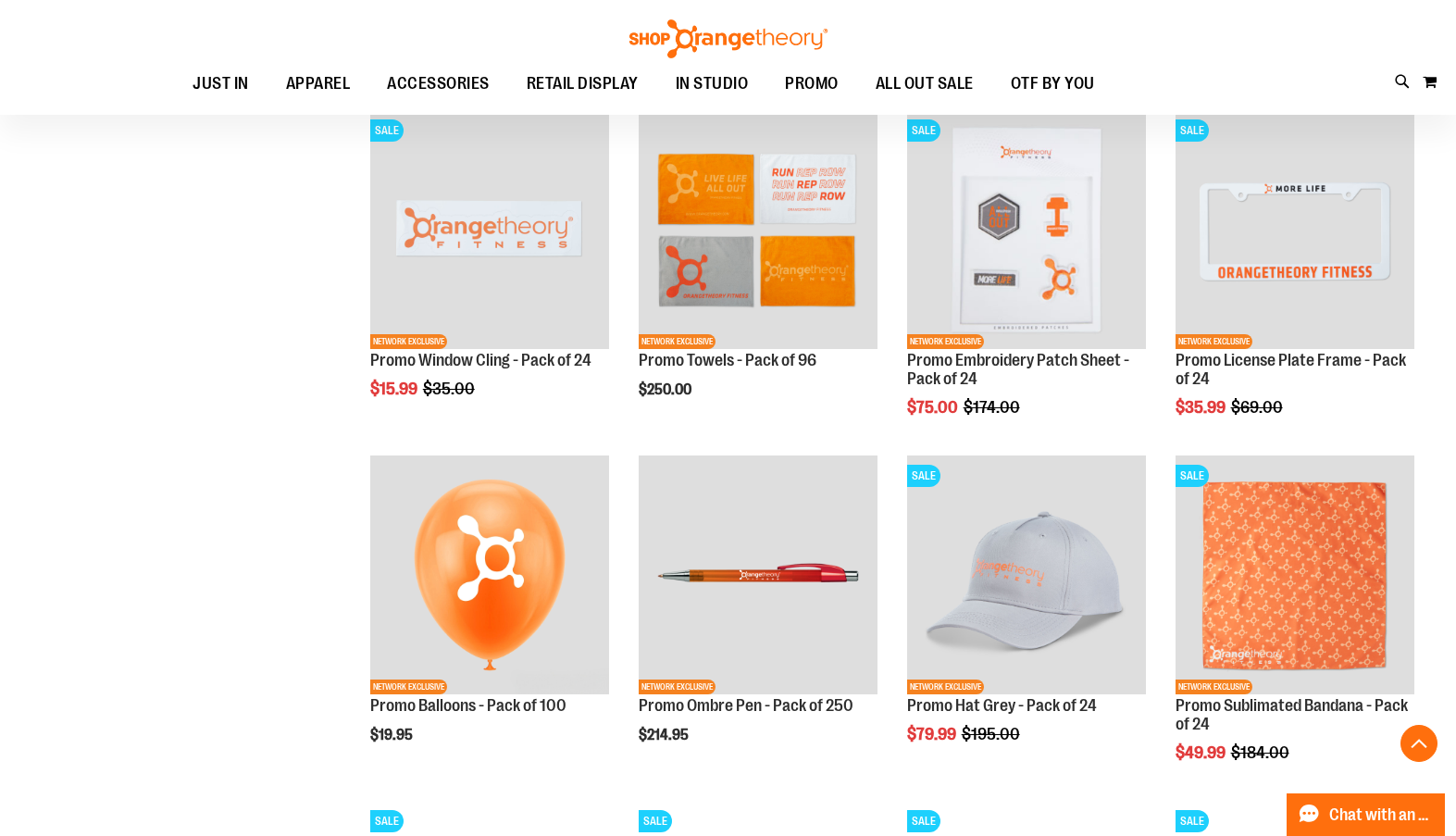
scroll to position [1295, 0]
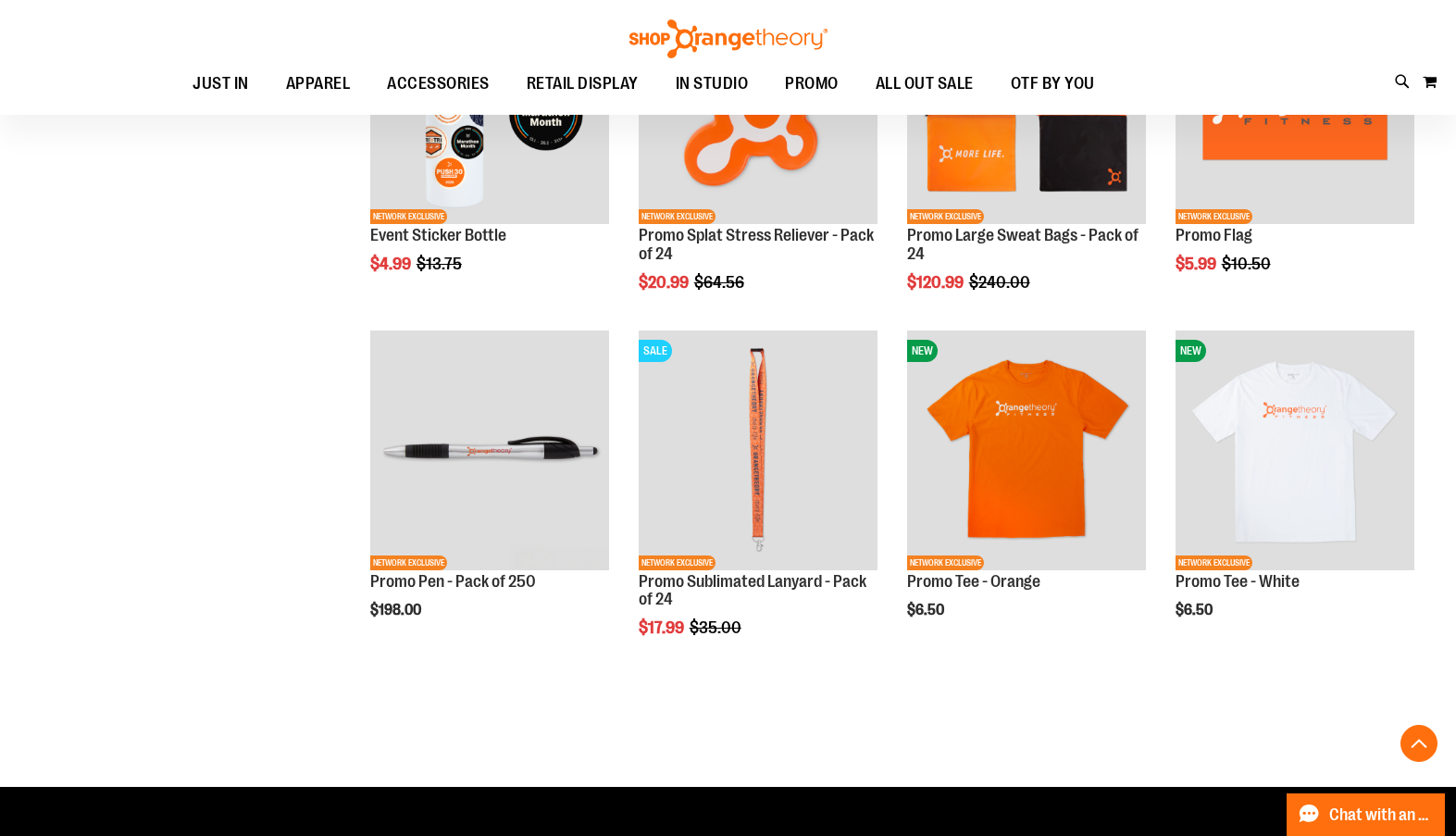
scroll to position [1849, 0]
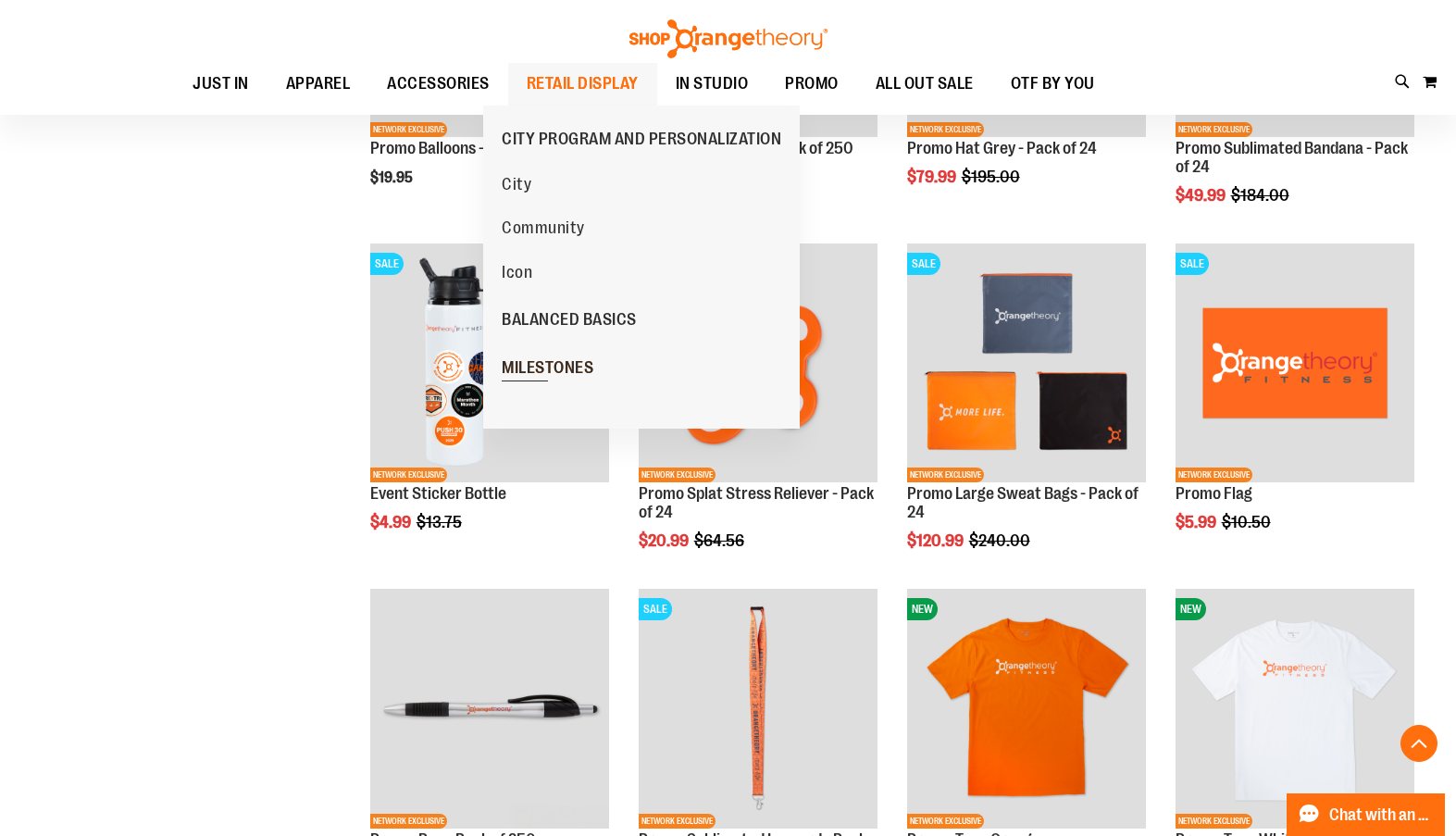
click at [593, 362] on span "MILESTONES" at bounding box center [547, 369] width 92 height 23
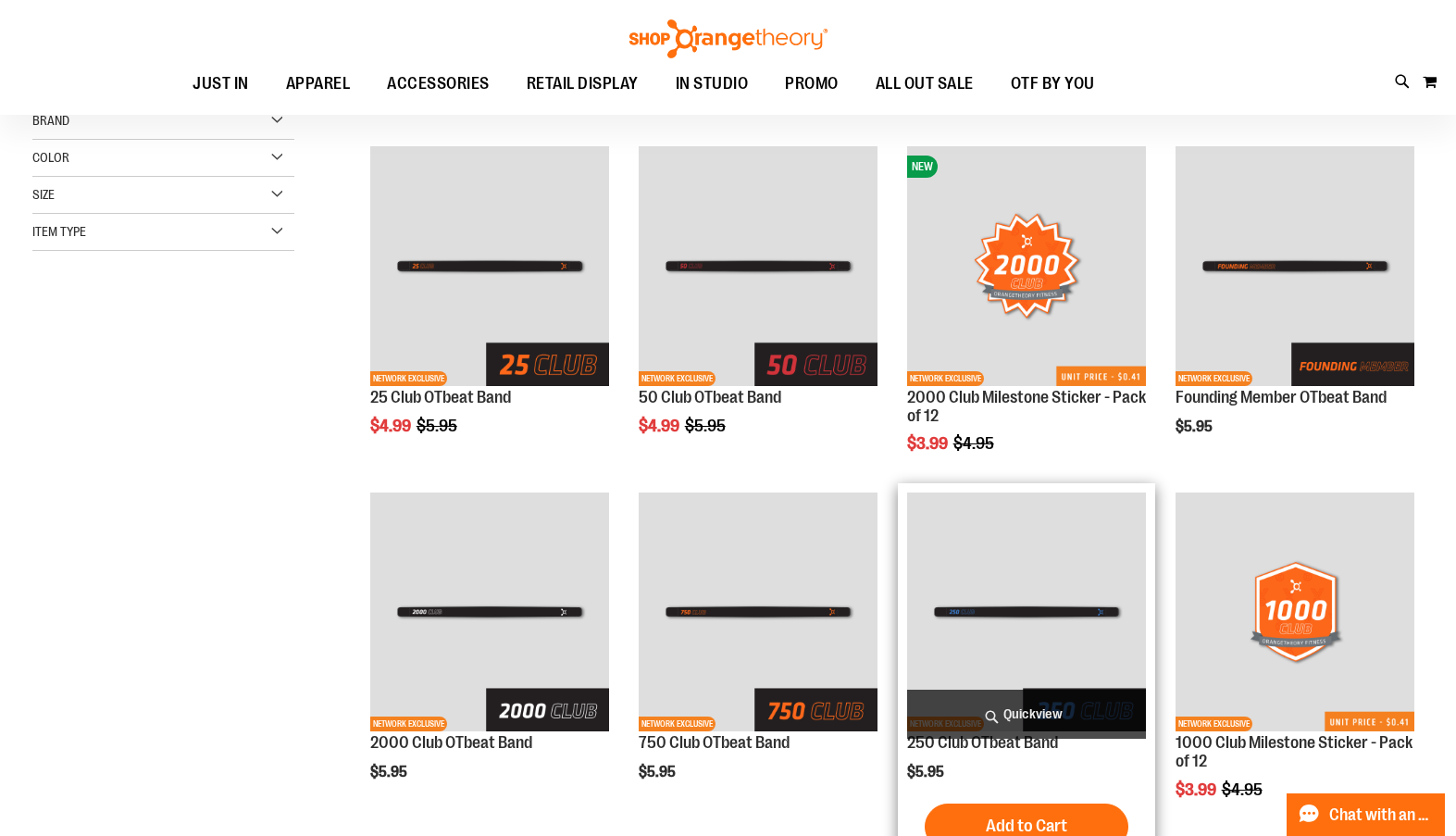
scroll to position [277, 0]
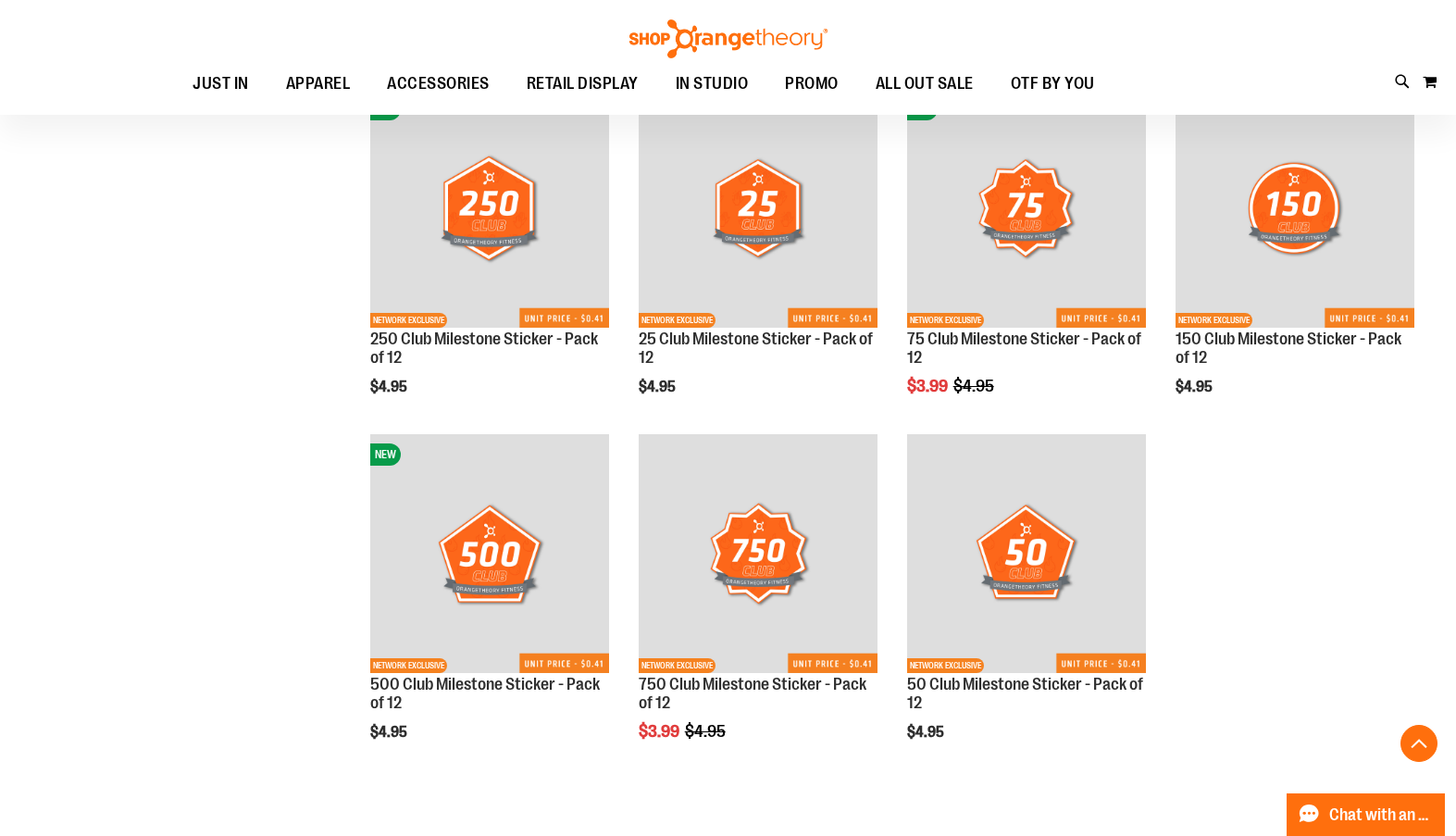
scroll to position [1017, 0]
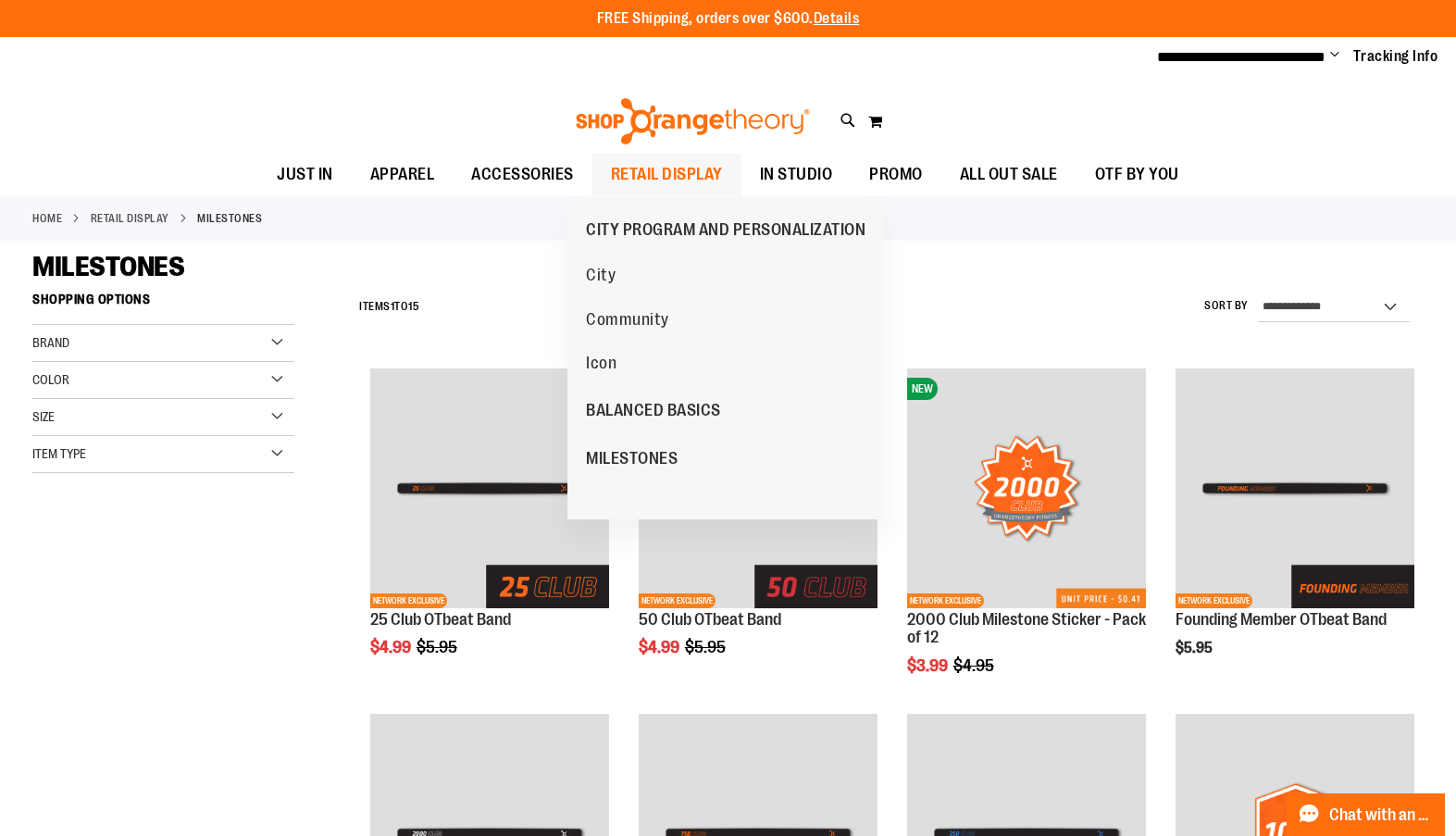
click at [611, 176] on span "RETAIL DISPLAY" at bounding box center [667, 174] width 112 height 41
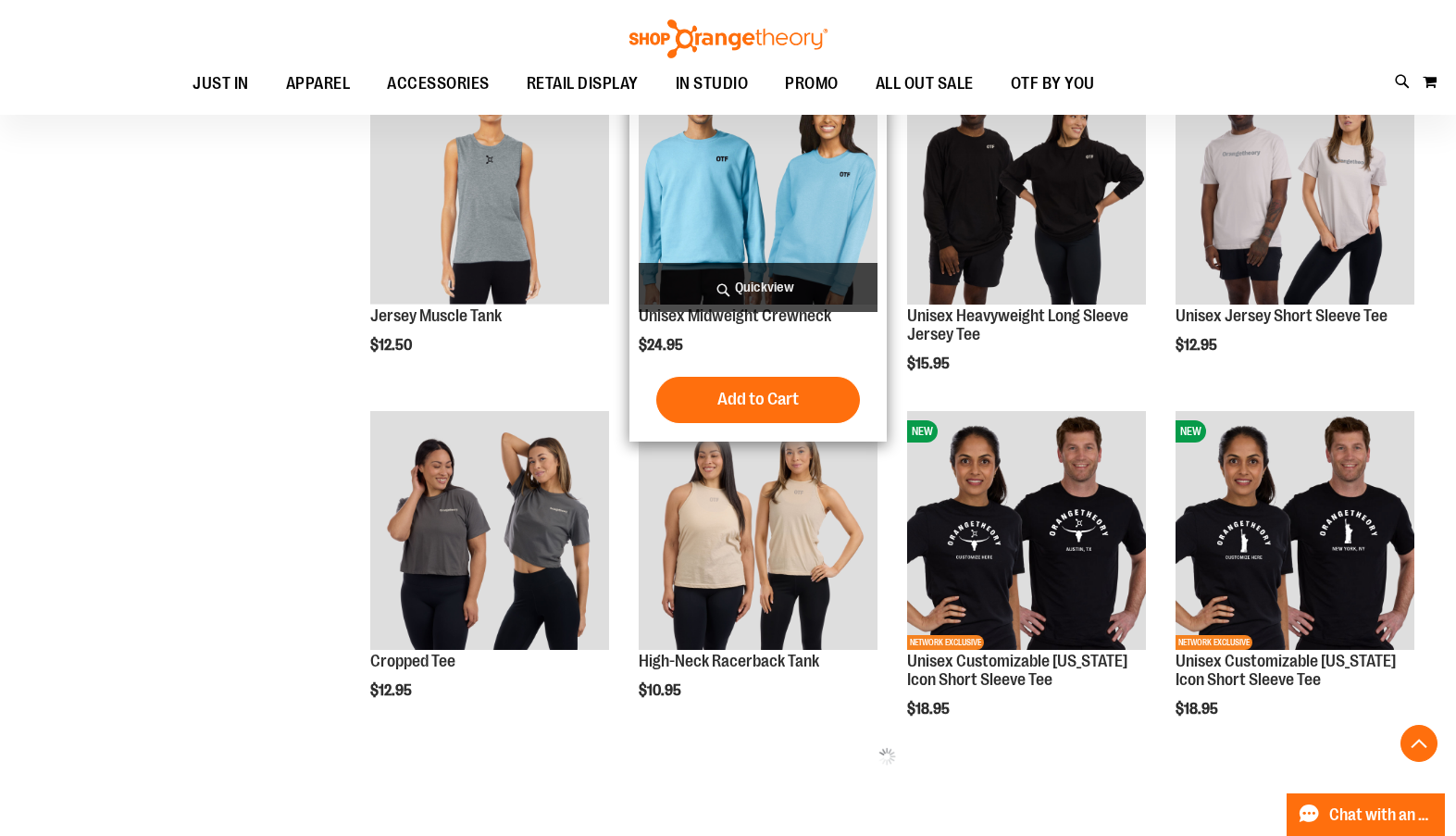
scroll to position [184, 0]
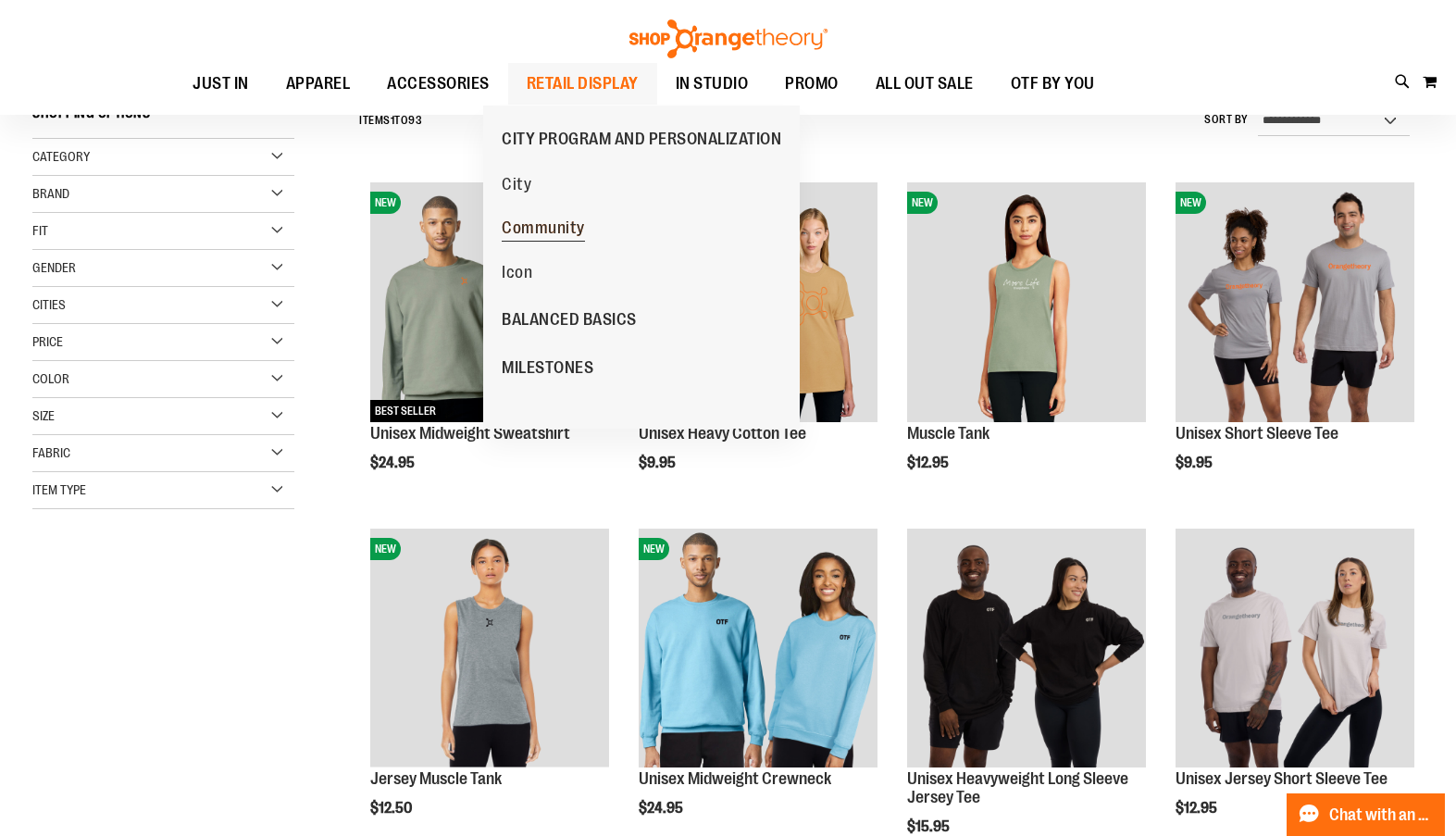
click at [566, 223] on span "Community" at bounding box center [543, 229] width 84 height 23
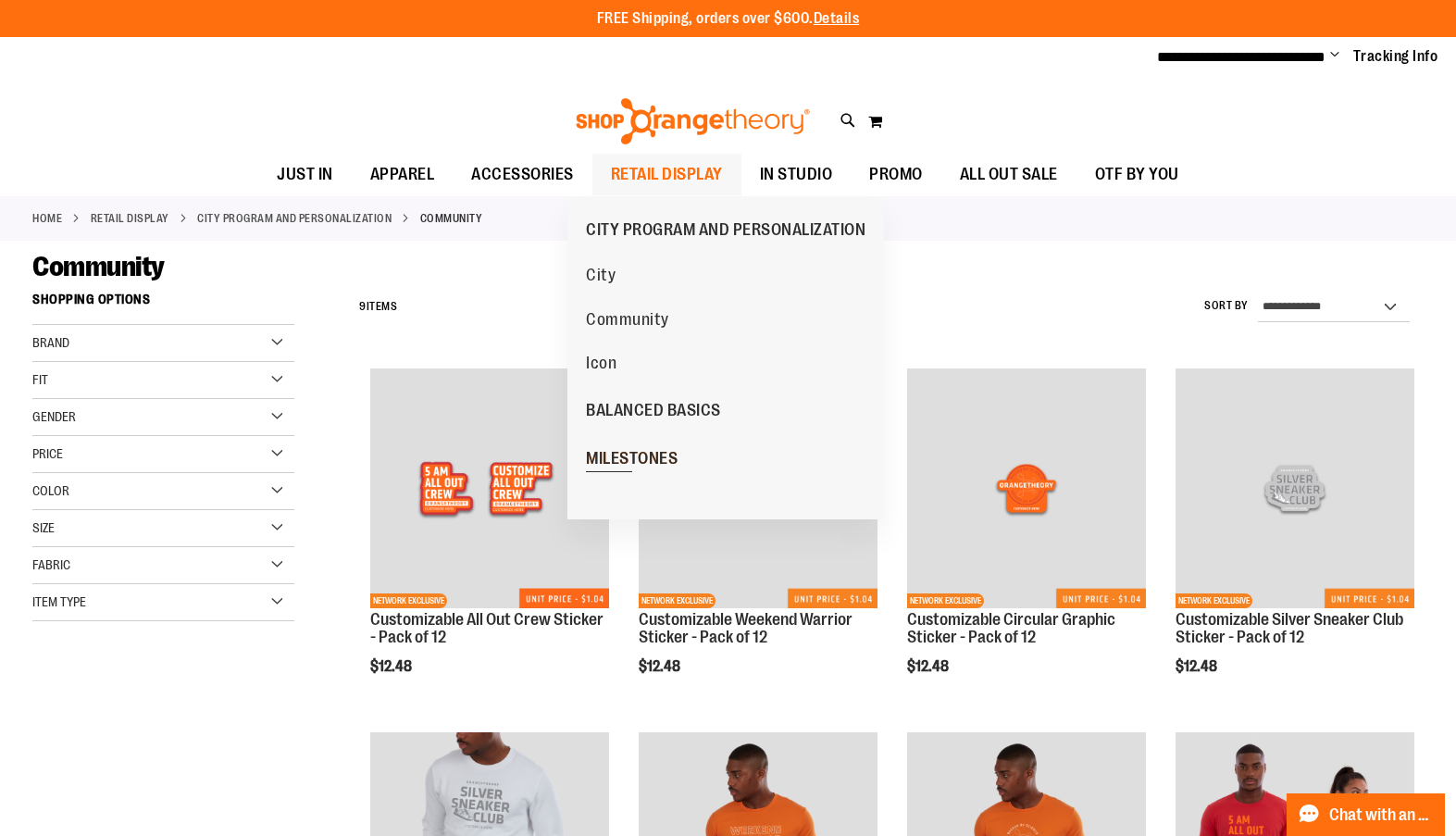
click at [656, 447] on link "MILESTONES" at bounding box center [631, 458] width 129 height 48
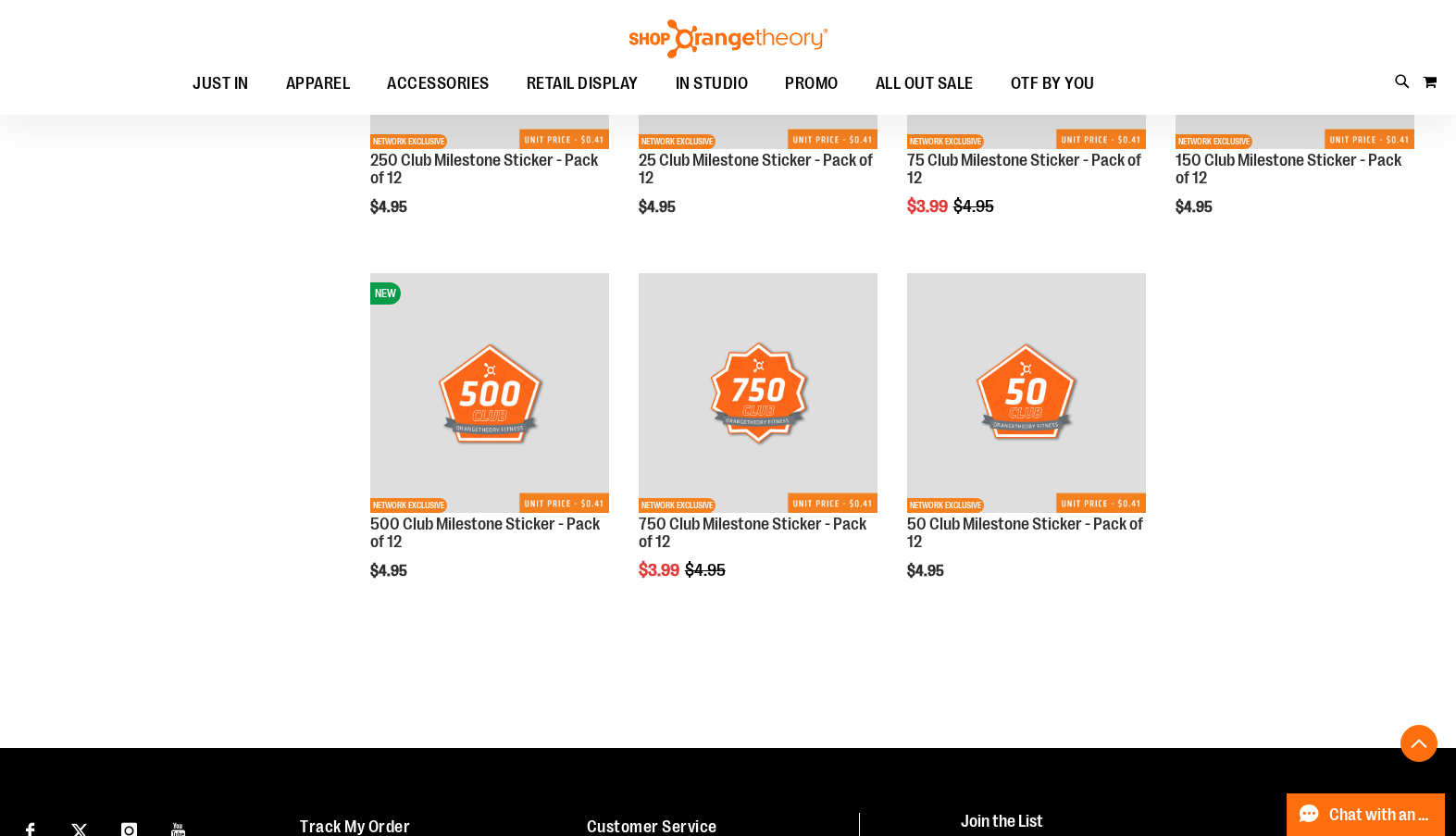
scroll to position [925, 0]
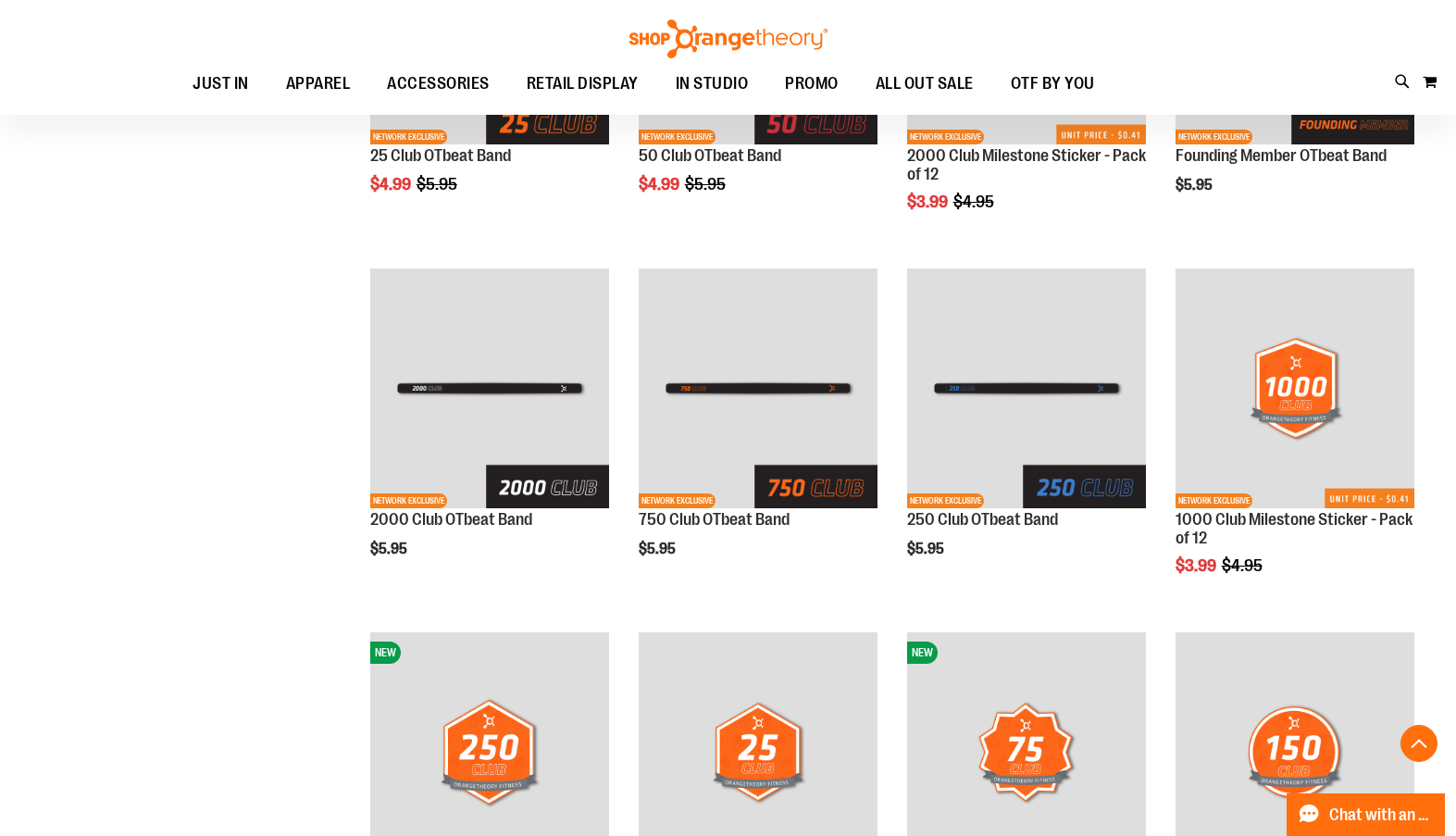
scroll to position [740, 0]
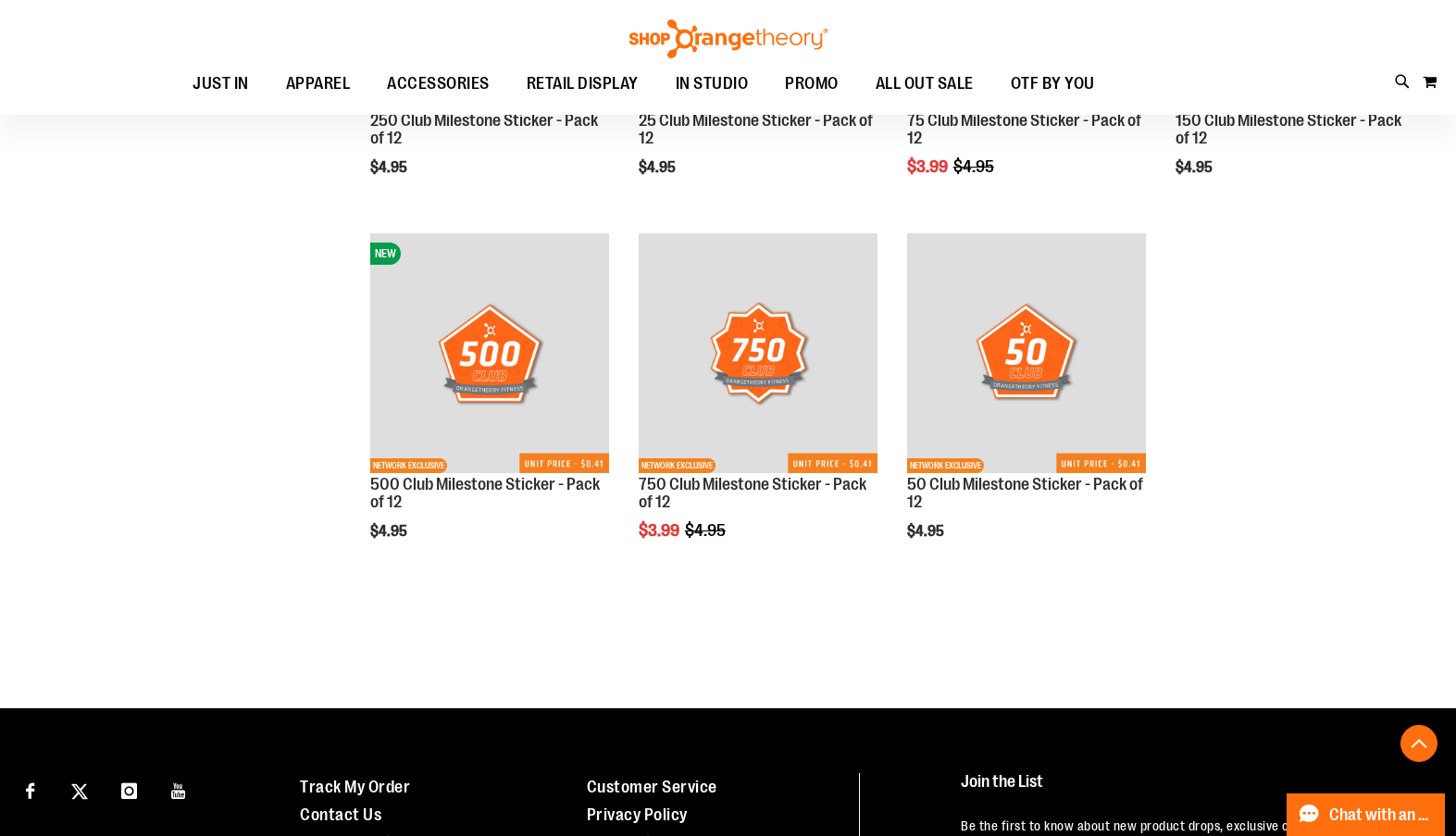
scroll to position [1110, 0]
